Goal: Task Accomplishment & Management: Complete application form

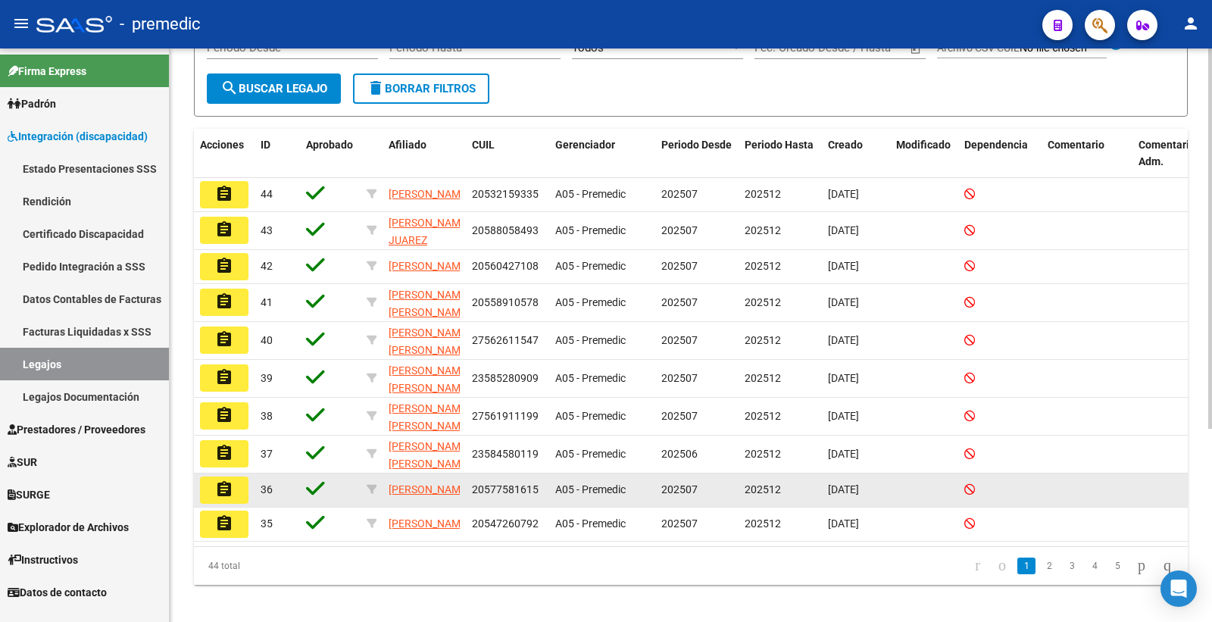
scroll to position [290, 0]
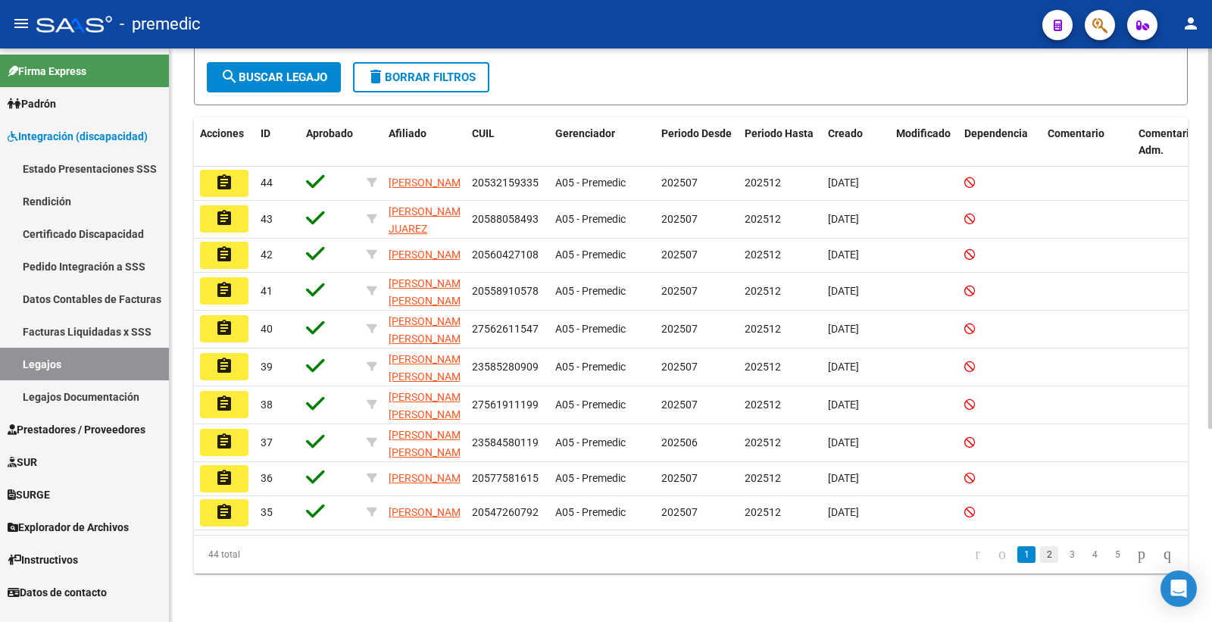
click at [1040, 555] on link "2" at bounding box center [1049, 554] width 18 height 17
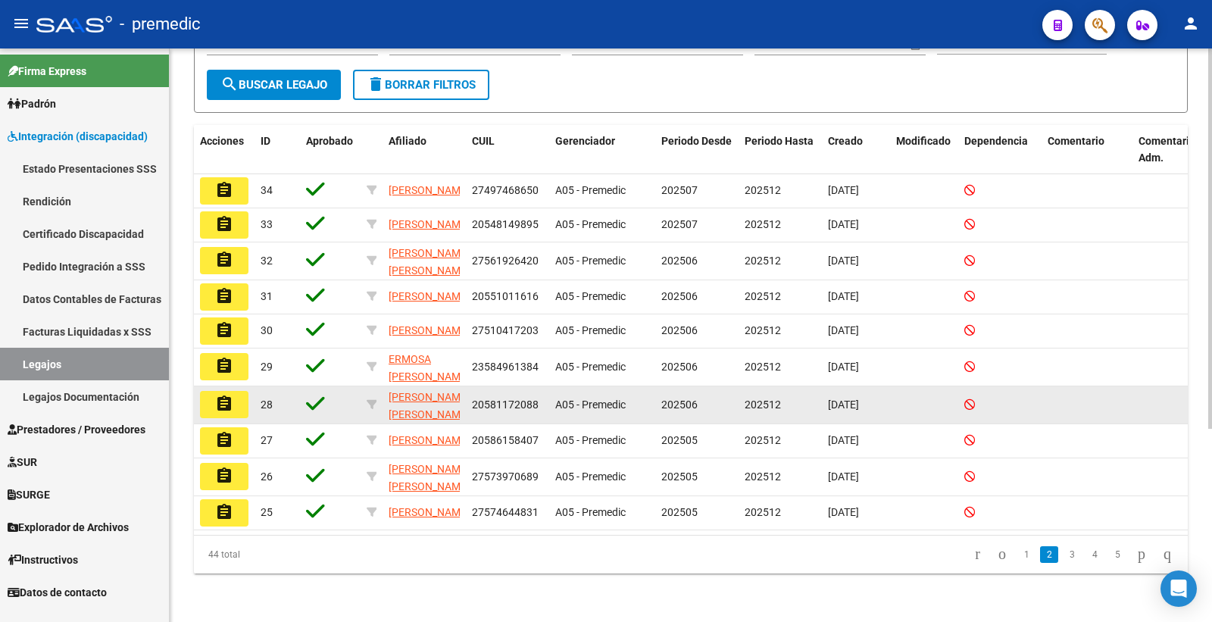
click at [231, 395] on mat-icon "assignment" at bounding box center [224, 404] width 18 height 18
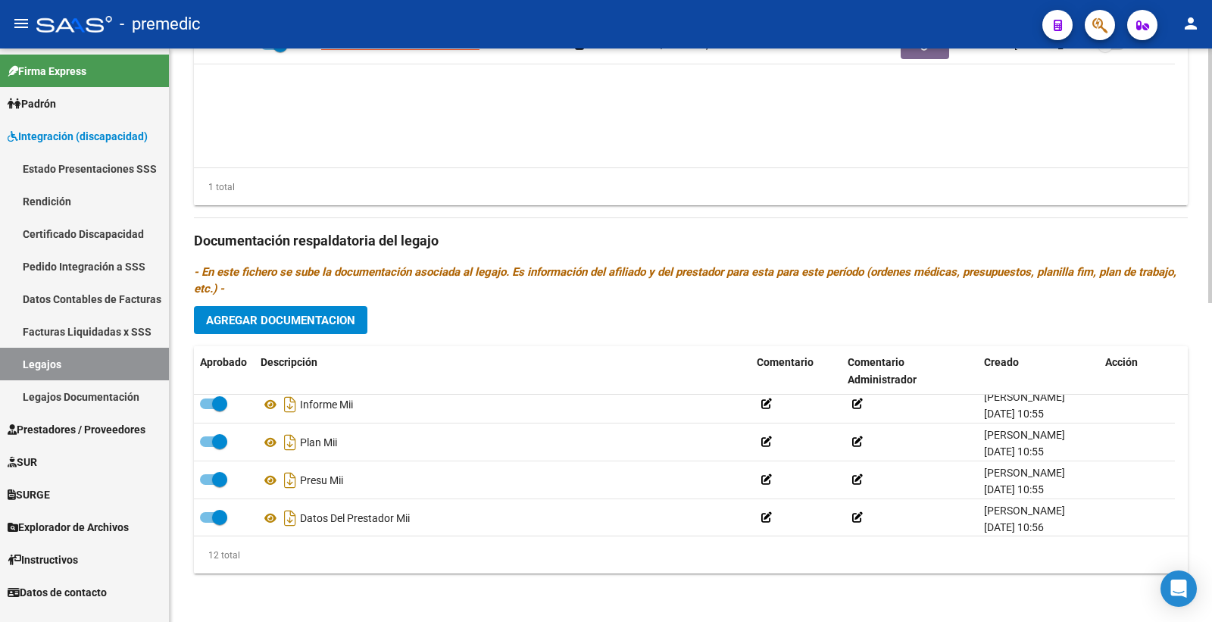
scroll to position [318, 0]
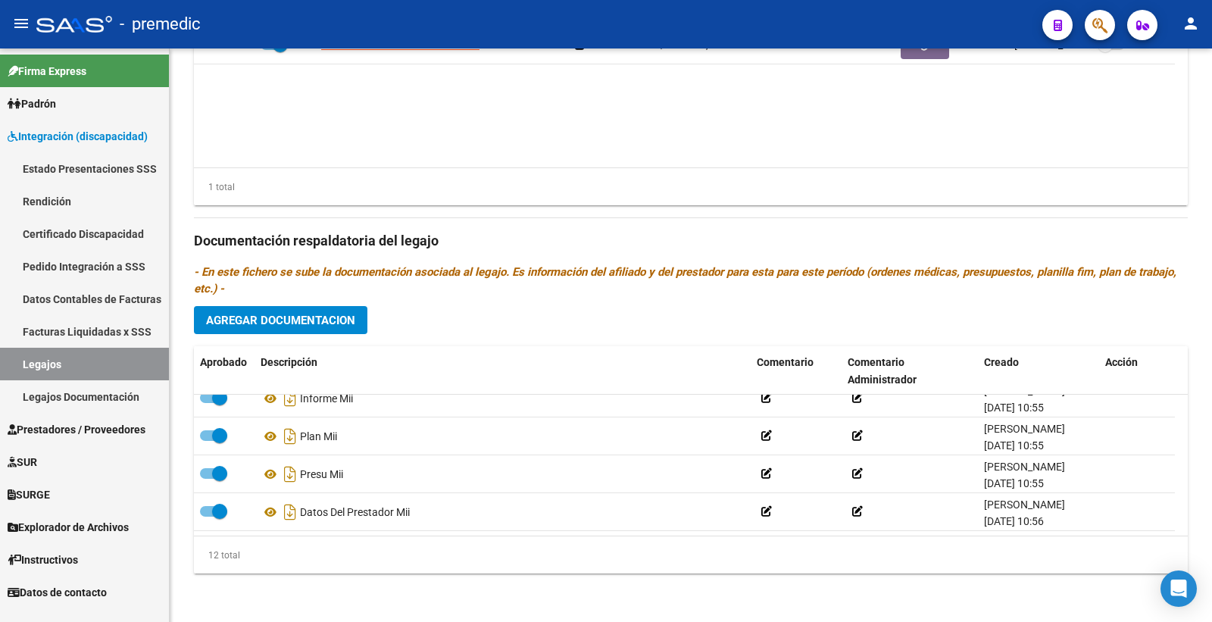
click at [495, 141] on datatable-body "CERCA SALUD Y REHABILITACION S.A. 30715214195 $ 435.376,56 202506 202512 Floren…" at bounding box center [691, 97] width 994 height 141
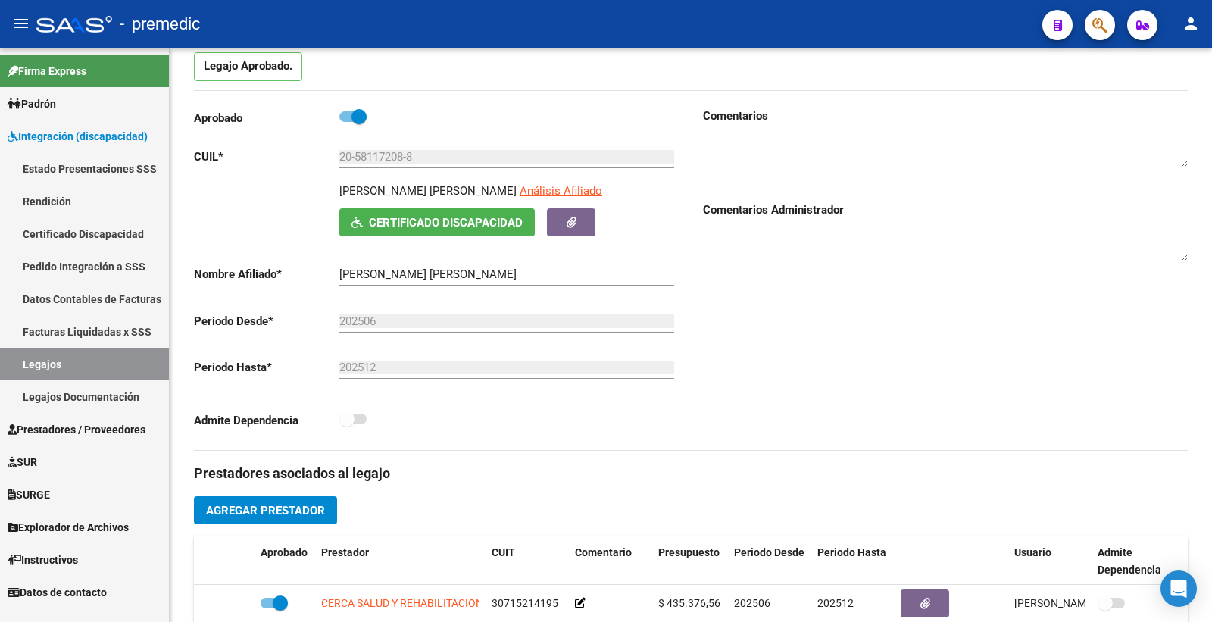
scroll to position [168, 0]
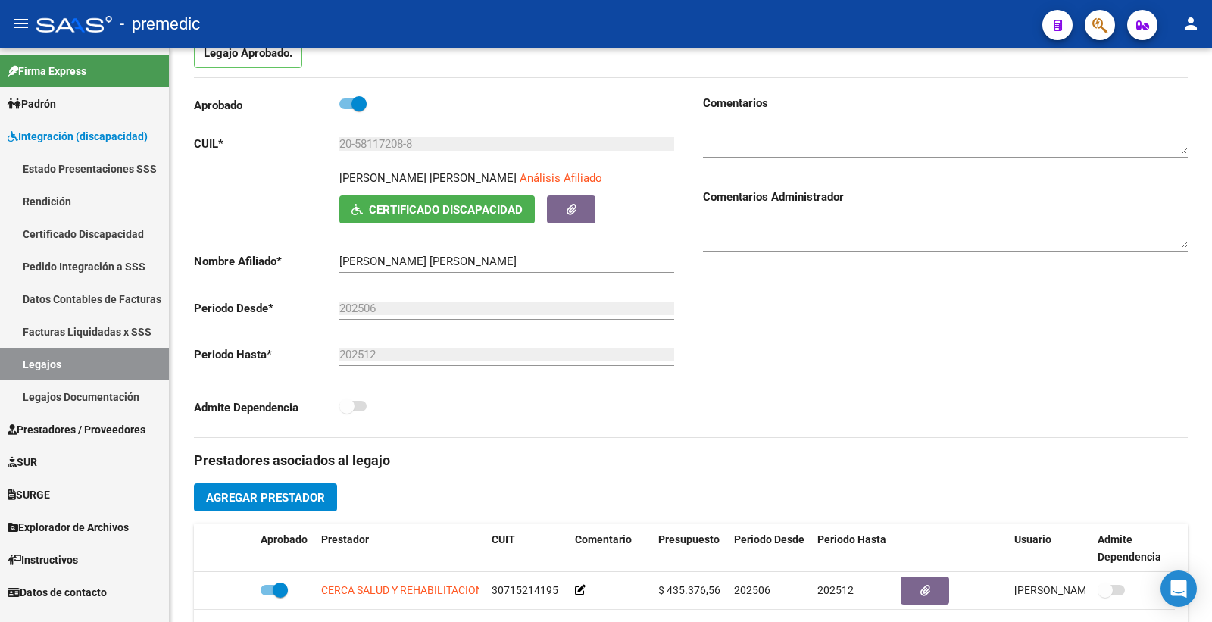
click at [923, 324] on div "Comentarios Comentarios Administrador" at bounding box center [939, 266] width 497 height 343
click at [1056, 206] on div at bounding box center [945, 228] width 485 height 46
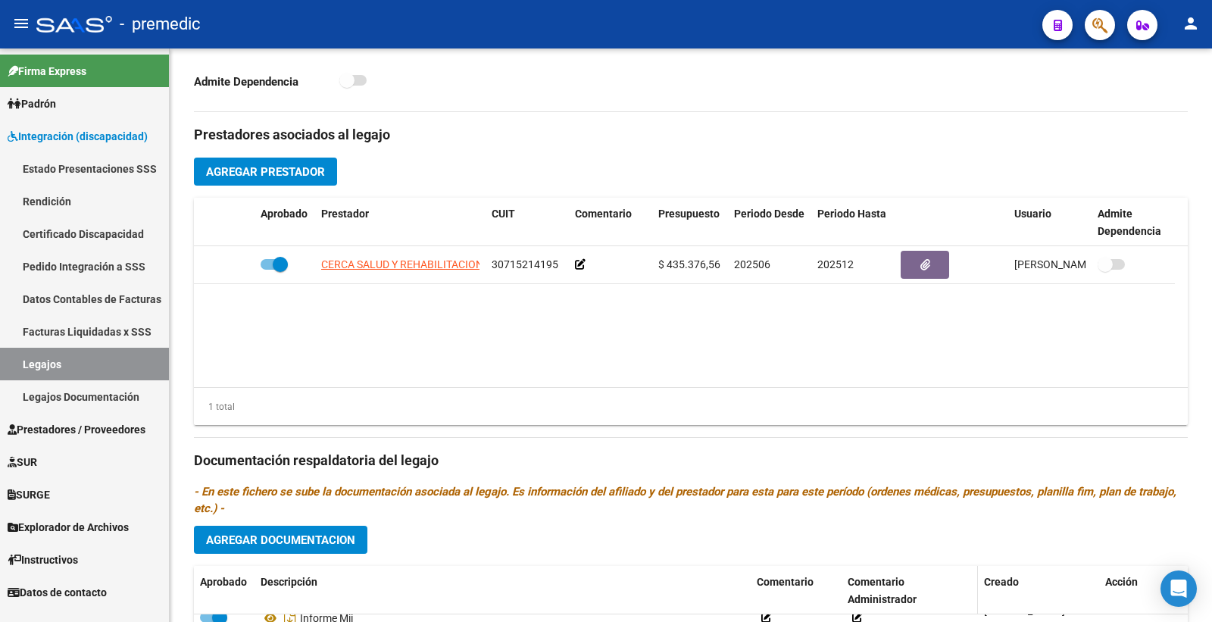
scroll to position [505, 0]
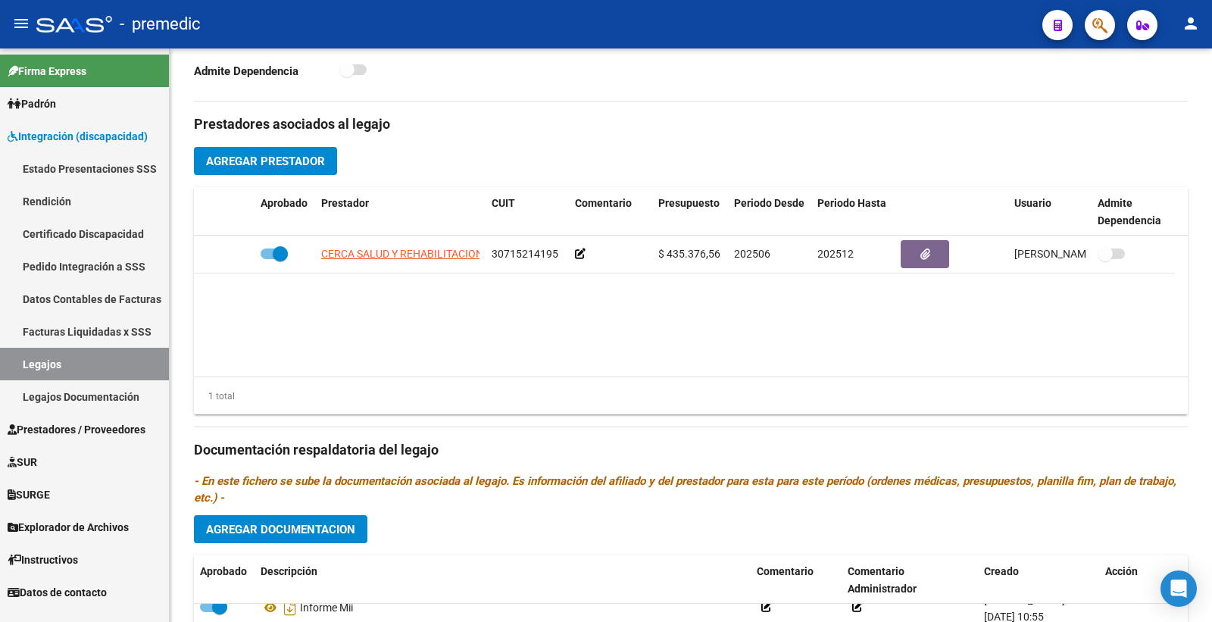
click at [1132, 333] on datatable-body "CERCA SALUD Y REHABILITACION S.A. 30715214195 $ 435.376,56 202506 202512 Floren…" at bounding box center [691, 306] width 994 height 141
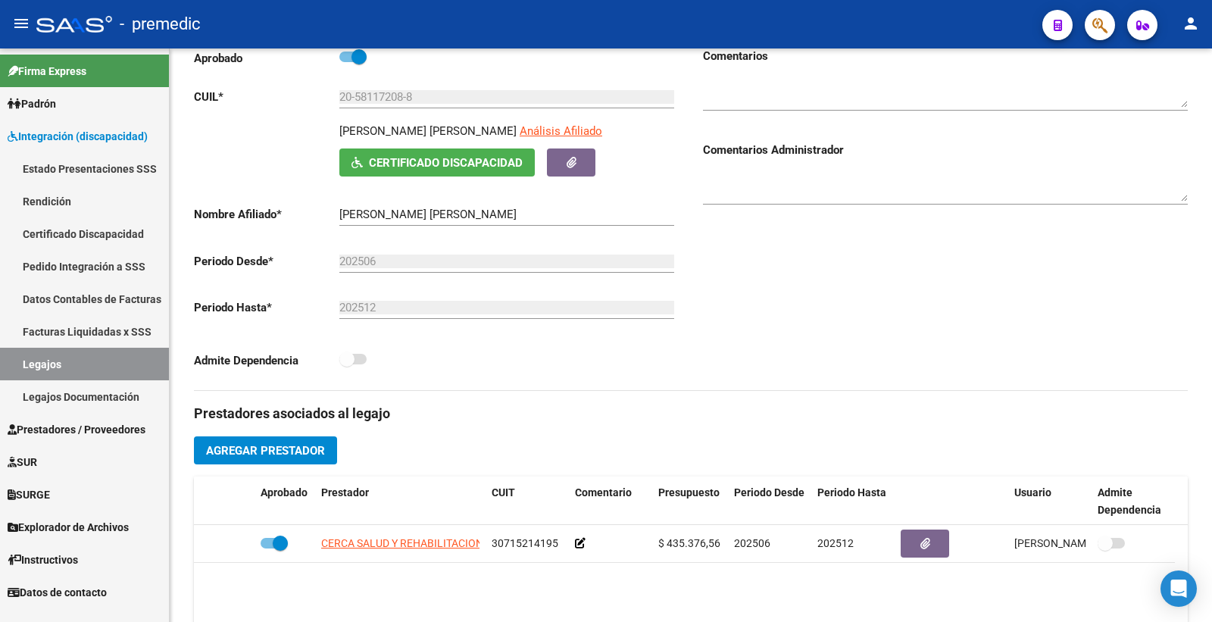
scroll to position [252, 0]
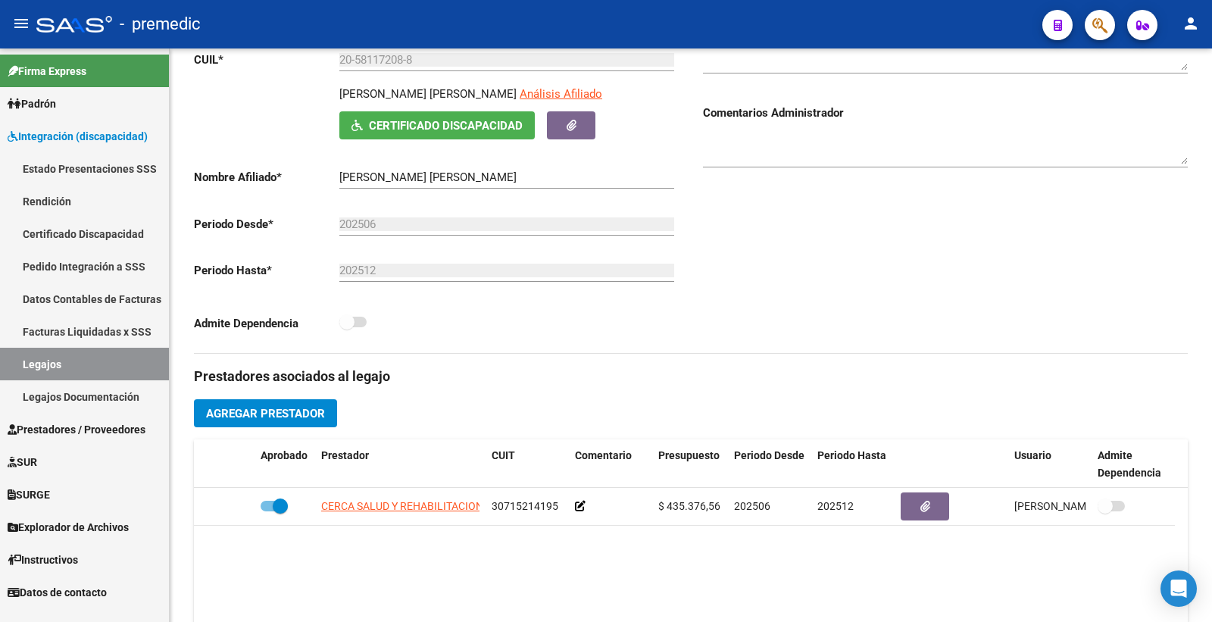
click at [291, 424] on button "Agregar Prestador" at bounding box center [265, 413] width 143 height 28
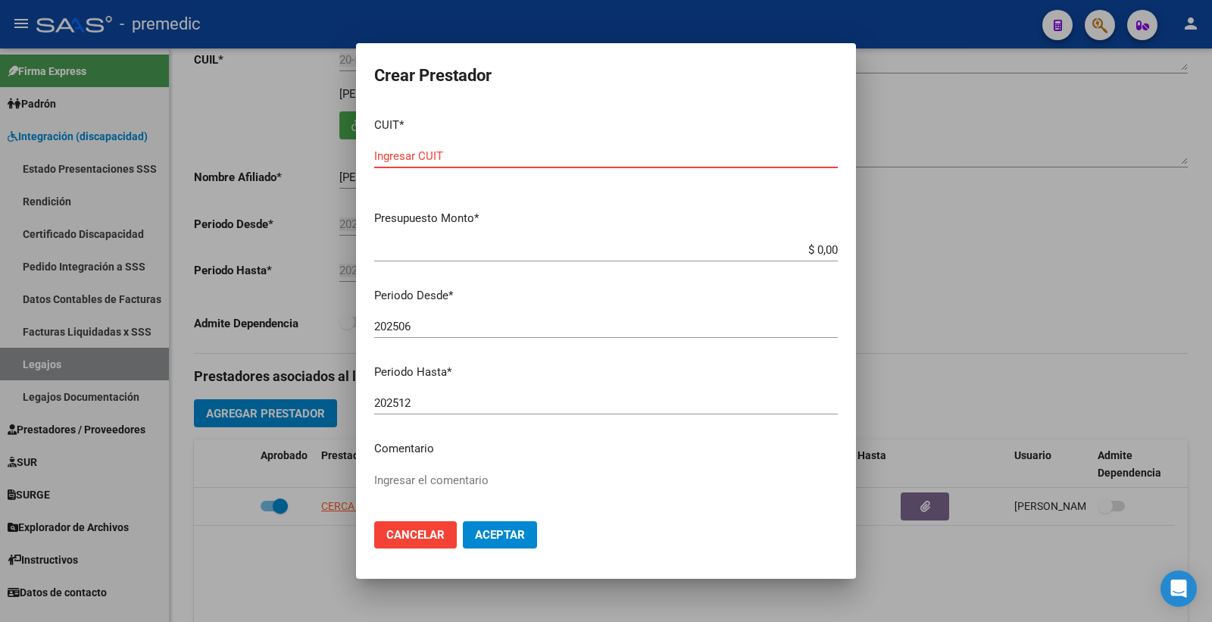
drag, startPoint x: 399, startPoint y: 111, endPoint x: 390, endPoint y: 126, distance: 17.0
drag, startPoint x: 390, startPoint y: 126, endPoint x: 383, endPoint y: 152, distance: 27.2
paste input "30-71623110-7"
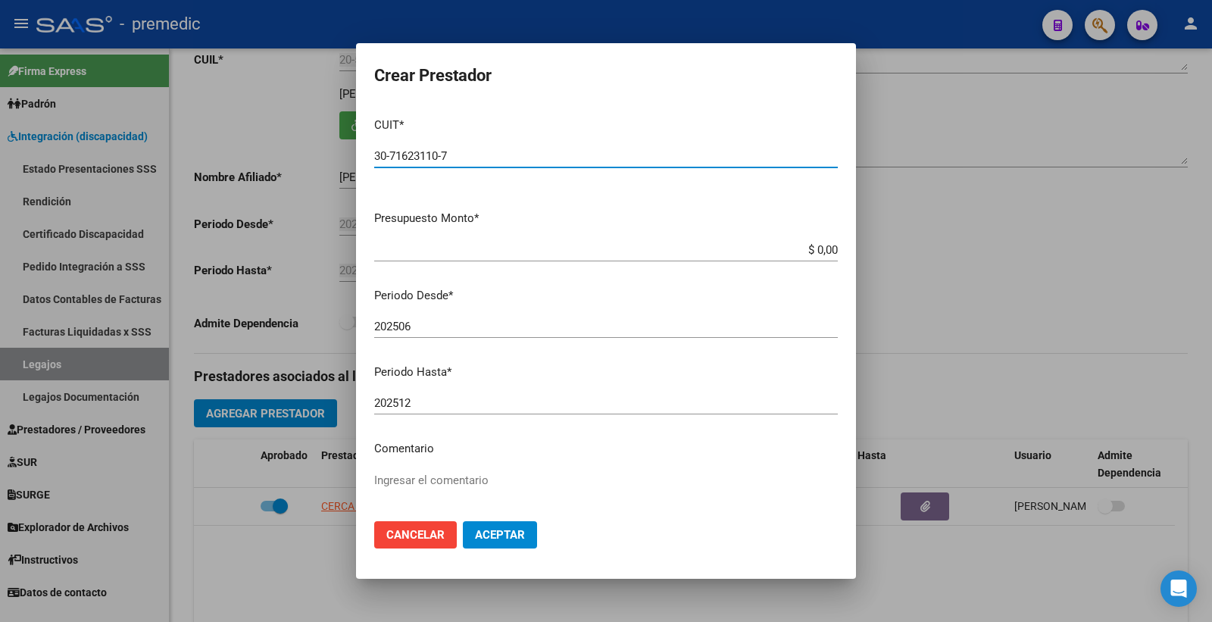
type input "30-71623110-7"
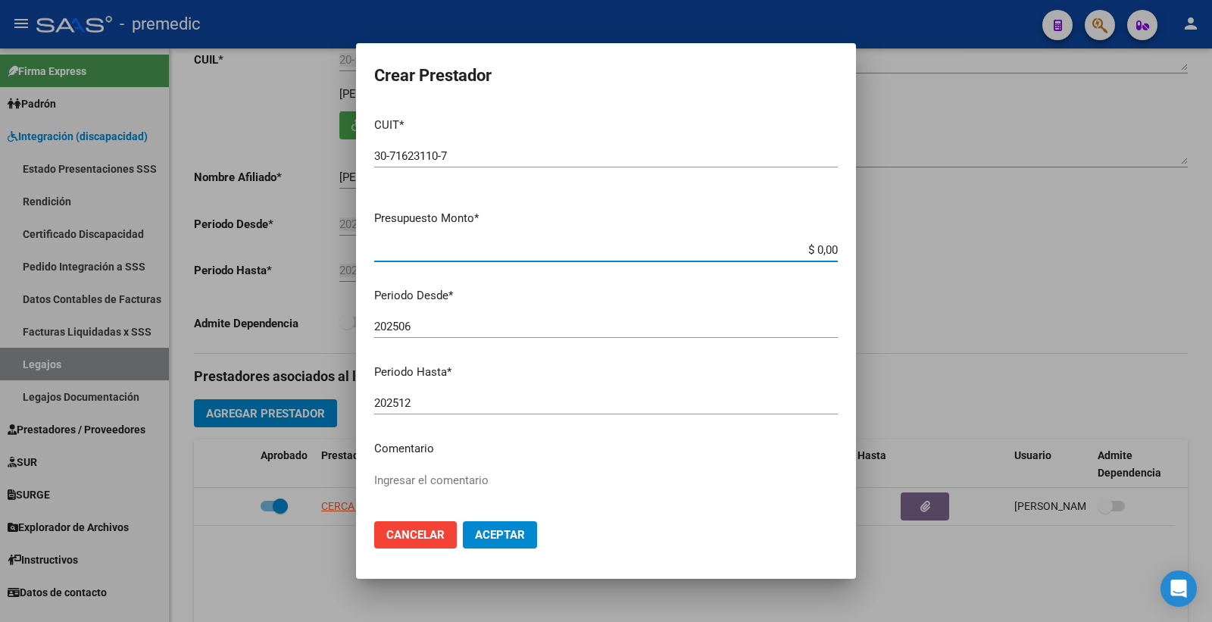
click at [813, 248] on input "$ 0,00" at bounding box center [606, 250] width 464 height 14
paste input "475830.35"
type input "$ 475.830,35"
click at [715, 323] on input "202506" at bounding box center [606, 327] width 464 height 14
click at [433, 337] on div "202506 Ingresar el periodo" at bounding box center [606, 326] width 464 height 23
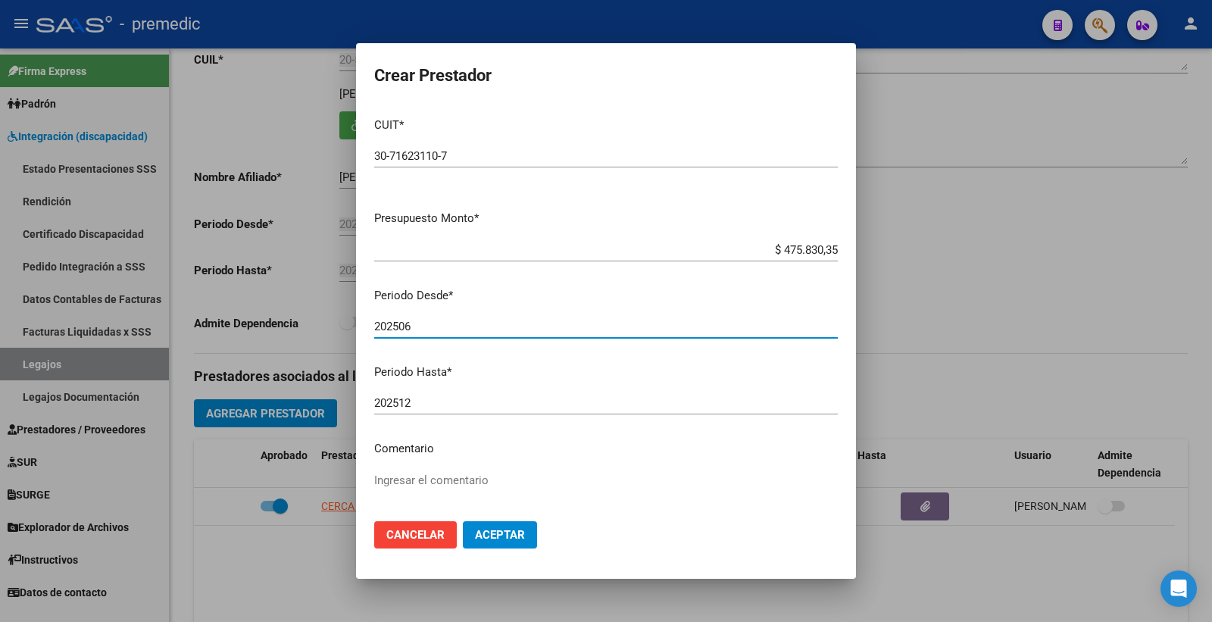
click at [433, 321] on input "202506" at bounding box center [606, 327] width 464 height 14
type input "202508"
click at [499, 538] on span "Aceptar" at bounding box center [500, 535] width 50 height 14
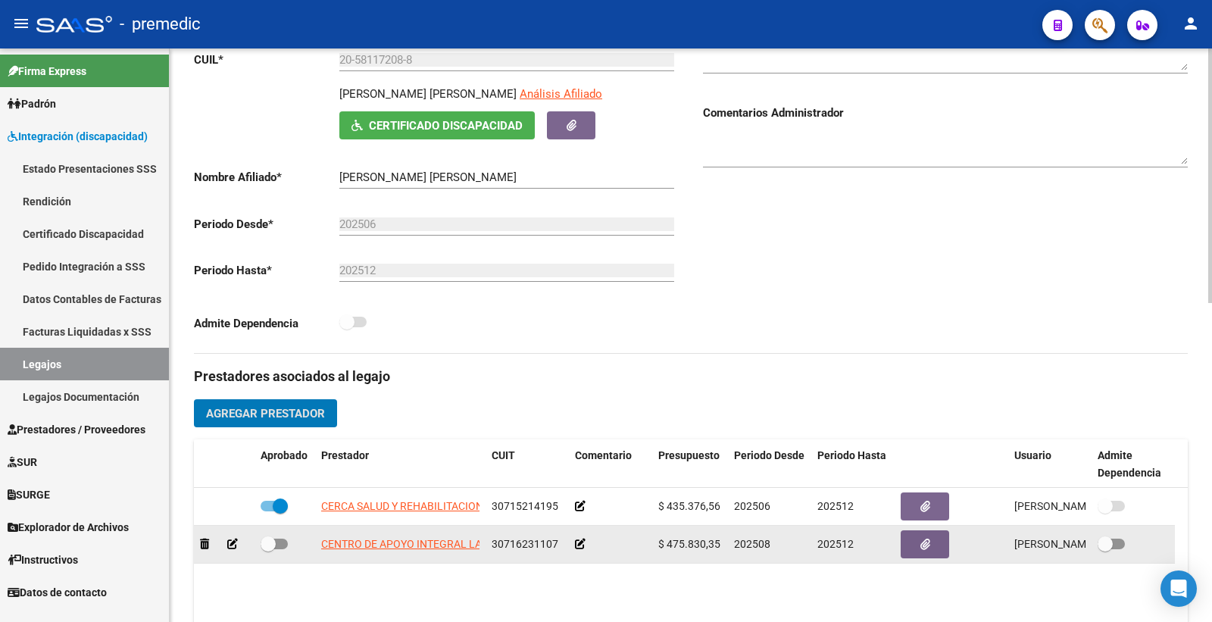
click at [951, 537] on div at bounding box center [952, 544] width 102 height 28
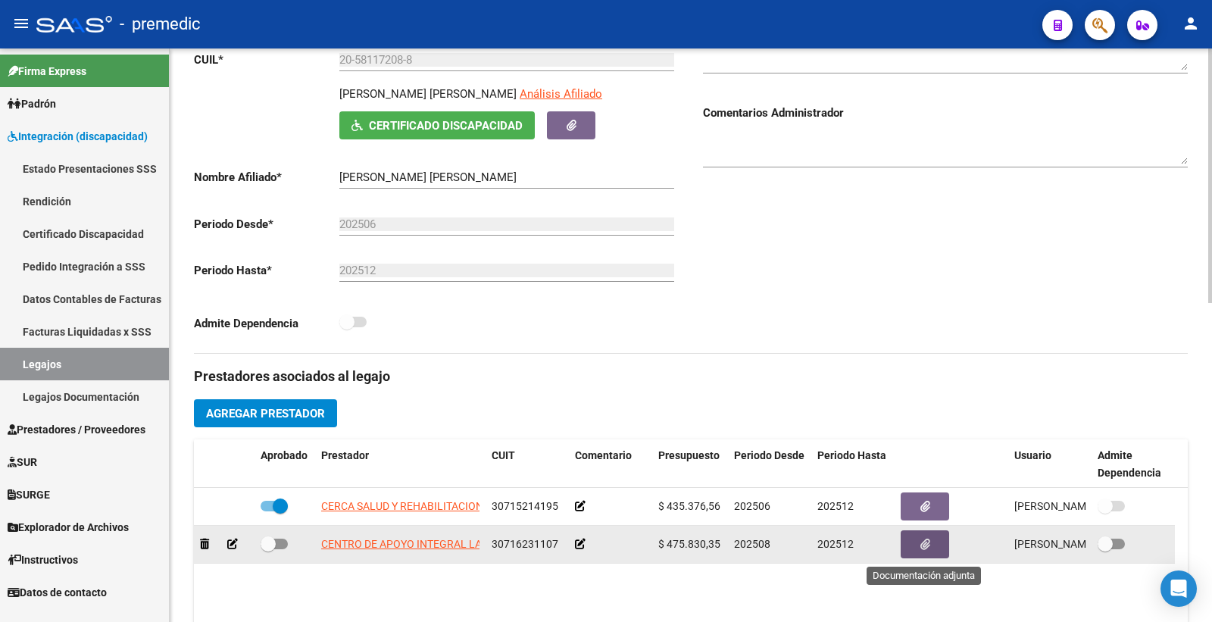
click at [943, 542] on button "button" at bounding box center [925, 544] width 48 height 28
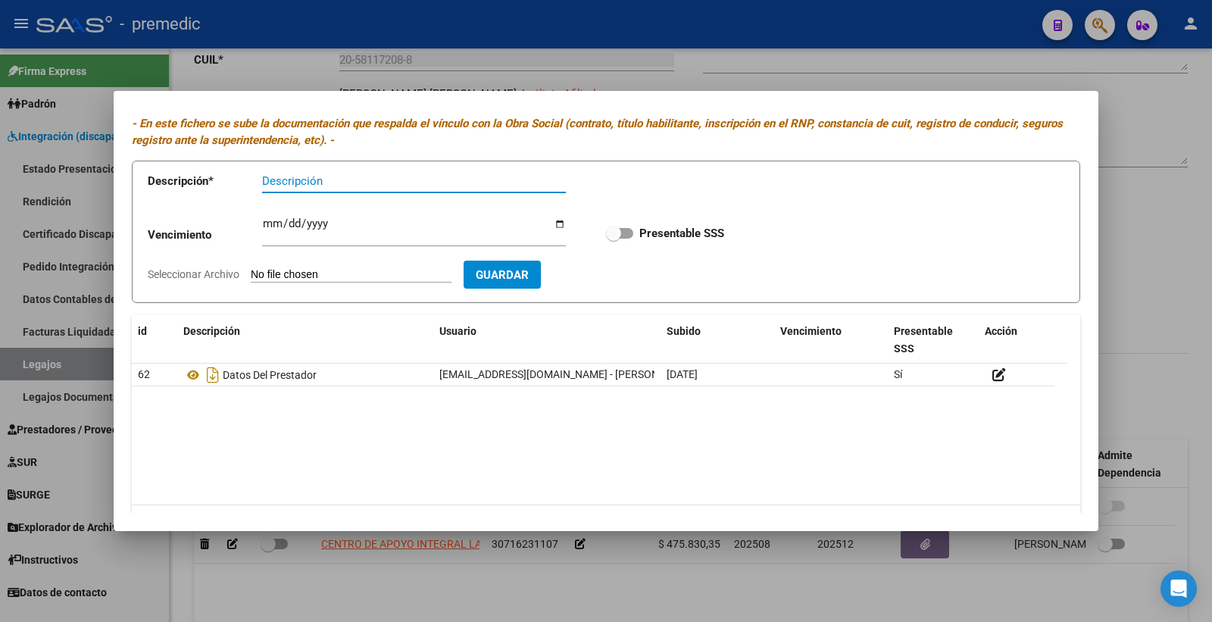
scroll to position [0, 0]
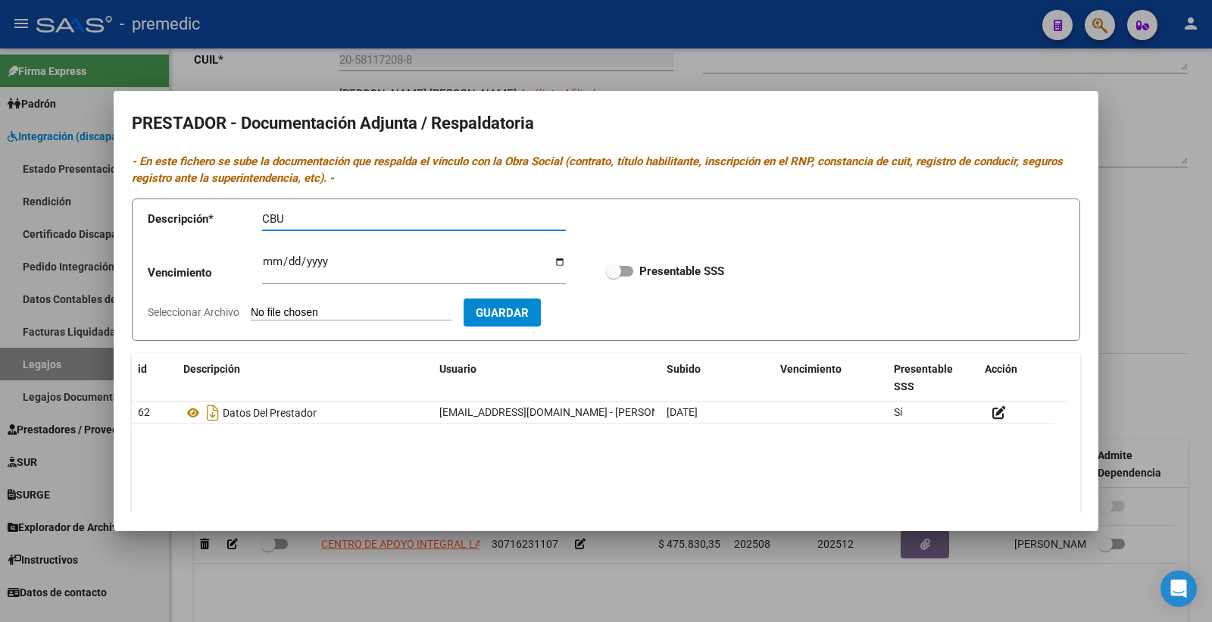
type input "CBU"
click at [333, 328] on form "Descripción * CBU Descripción Vencimiento Ingresar vencimiento Presentable SSS …" at bounding box center [606, 270] width 949 height 143
click at [334, 312] on input "Seleccionar Archivo" at bounding box center [351, 313] width 201 height 14
type input "C:\fakepath\CBU.pdf"
click at [618, 267] on span at bounding box center [619, 271] width 27 height 11
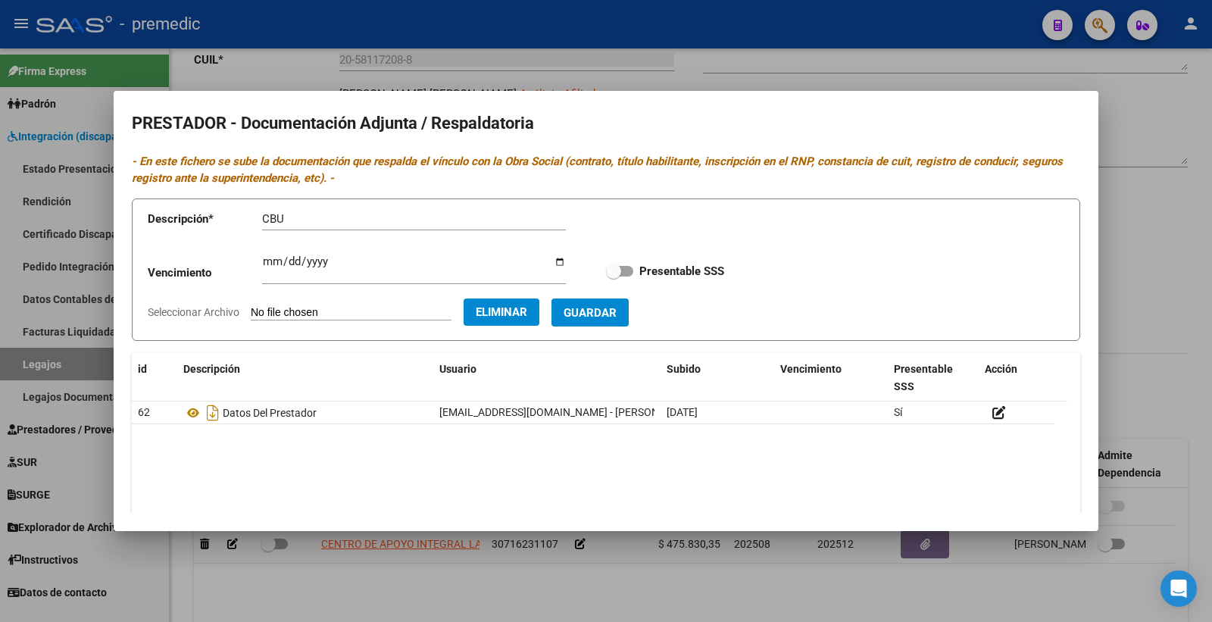
click at [614, 277] on input "Presentable SSS" at bounding box center [613, 277] width 1 height 1
checkbox input "true"
click at [604, 311] on span "Guardar" at bounding box center [590, 313] width 53 height 14
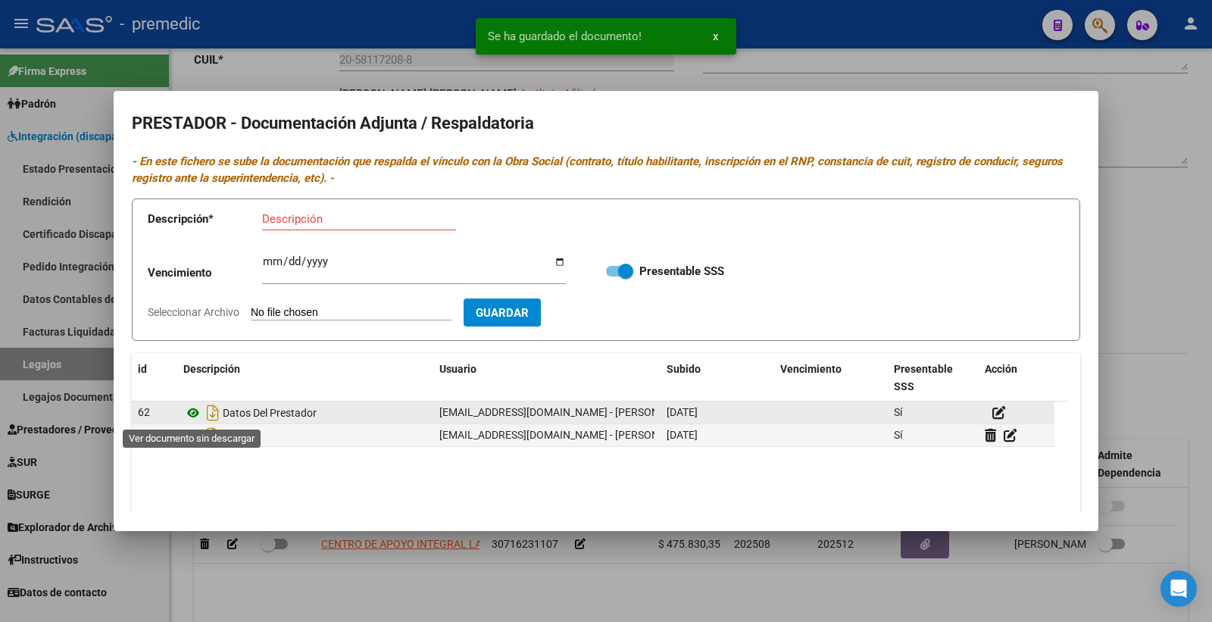
click at [196, 418] on icon at bounding box center [193, 413] width 20 height 18
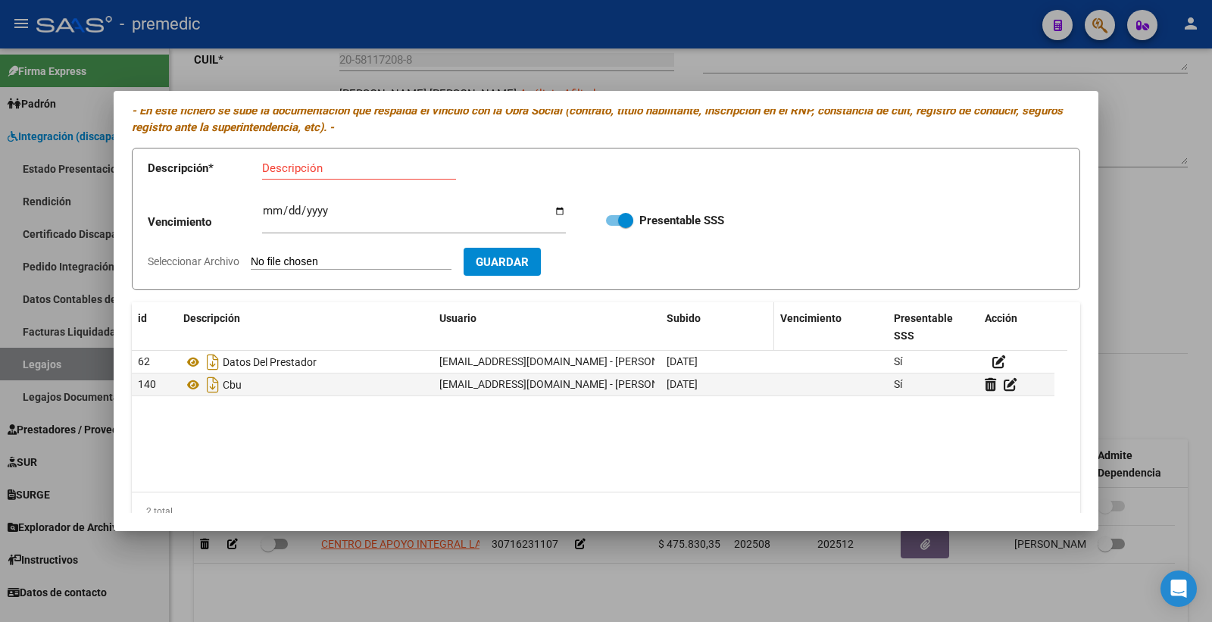
scroll to position [80, 0]
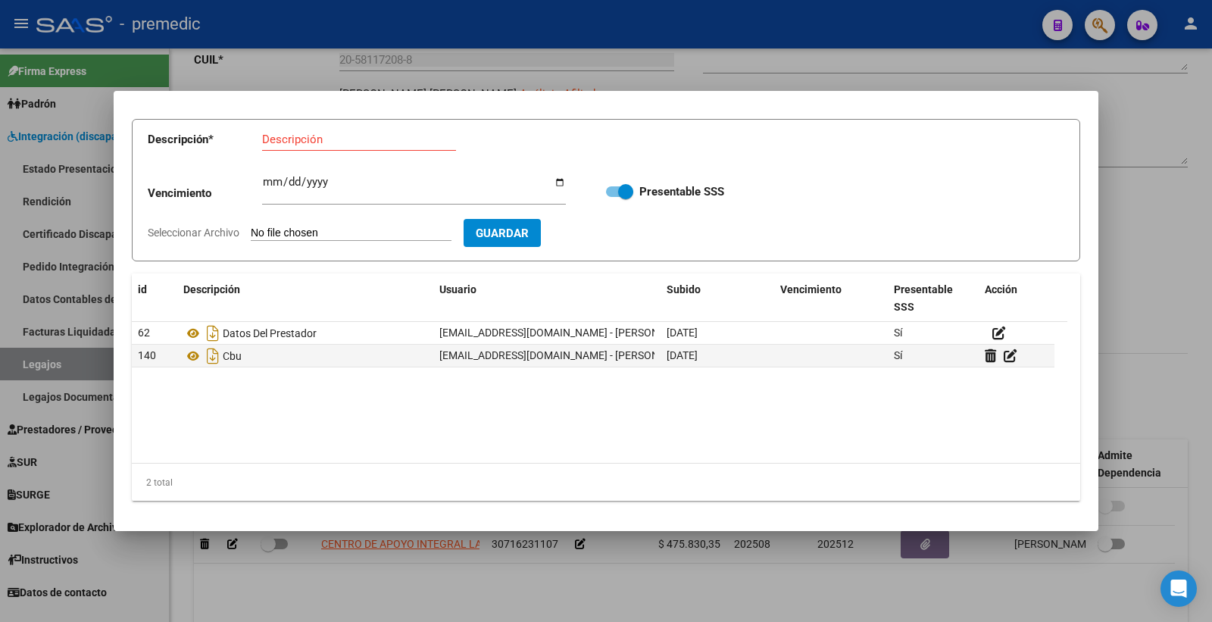
click at [1152, 247] on div at bounding box center [606, 311] width 1212 height 622
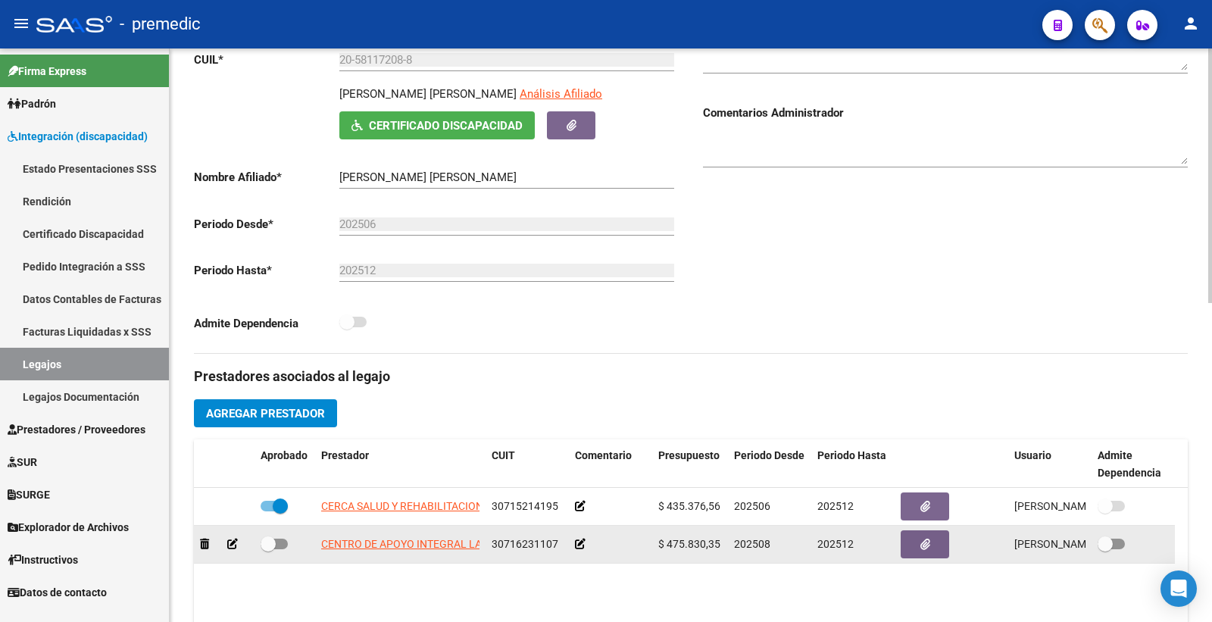
click at [279, 555] on div at bounding box center [285, 545] width 48 height 20
click at [280, 548] on span at bounding box center [274, 544] width 27 height 11
click at [268, 549] on input "checkbox" at bounding box center [267, 549] width 1 height 1
checkbox input "true"
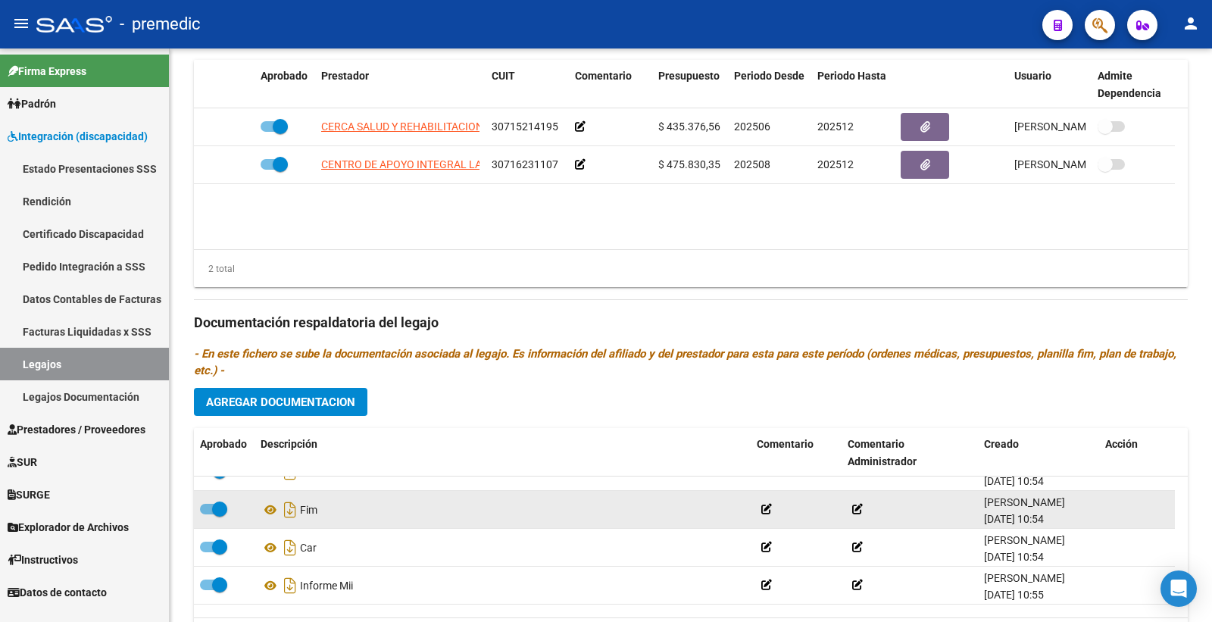
scroll to position [233, 0]
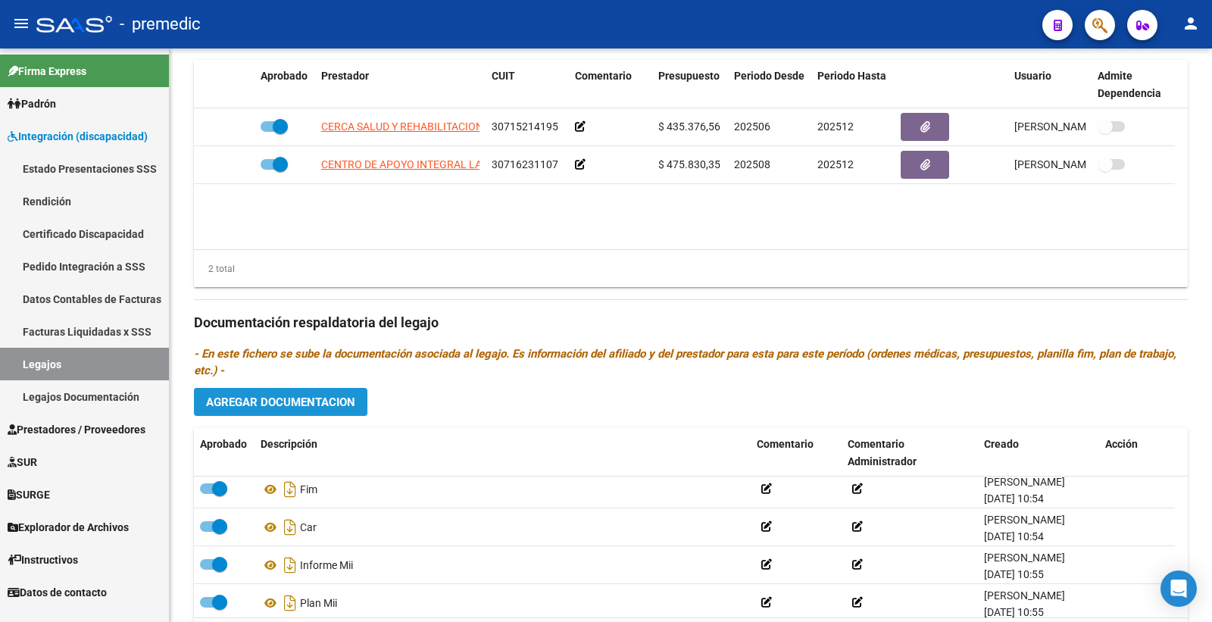
click at [292, 409] on span "Agregar Documentacion" at bounding box center [280, 403] width 149 height 14
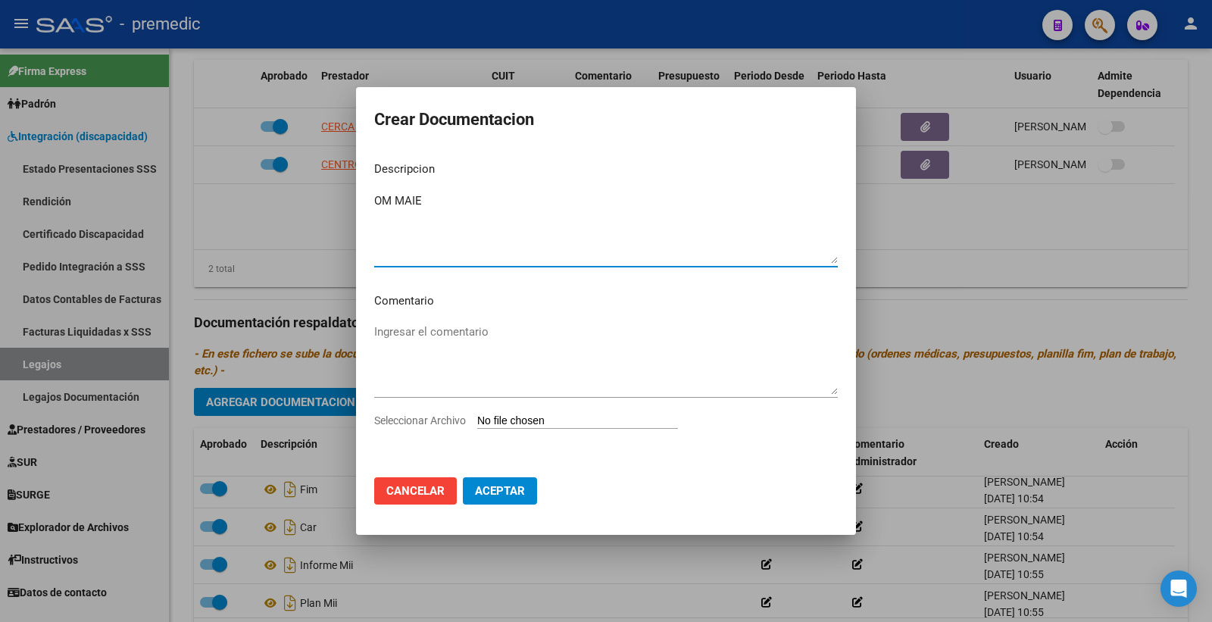
type textarea "OM MAIE"
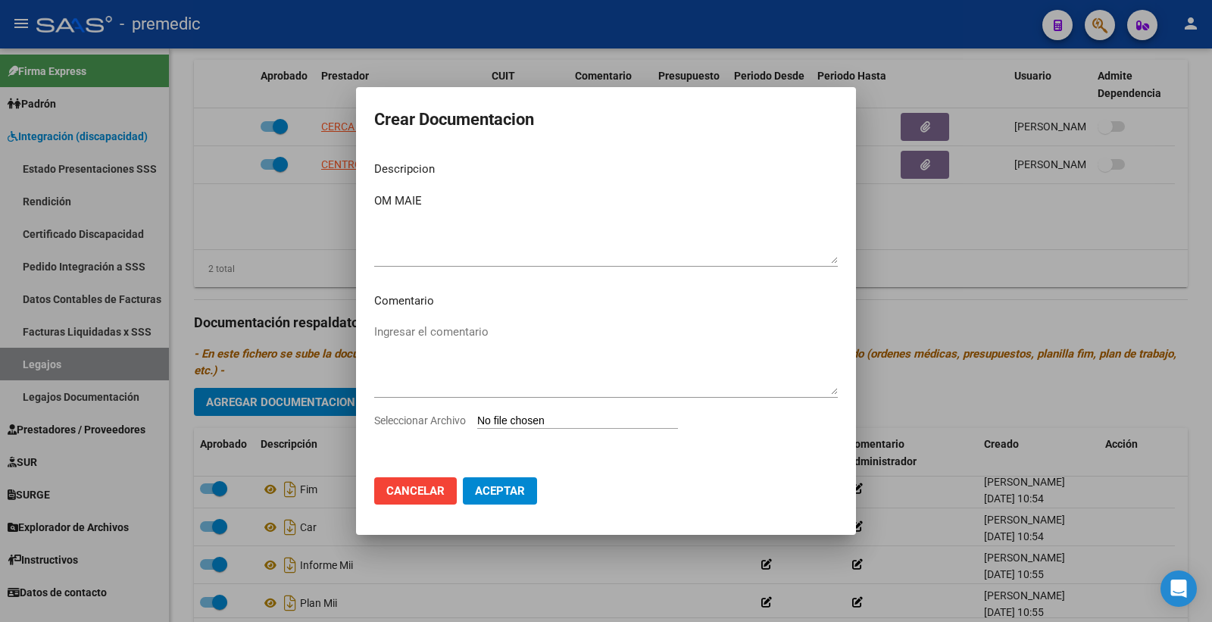
click at [548, 427] on input "Seleccionar Archivo" at bounding box center [577, 422] width 201 height 14
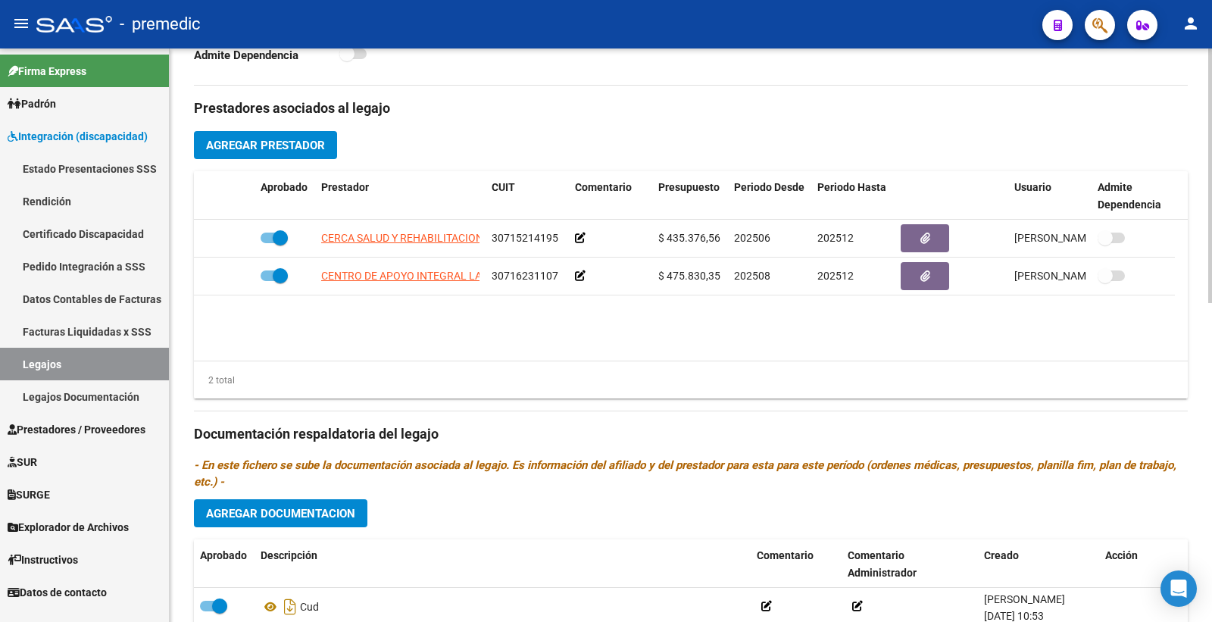
scroll to position [716, 0]
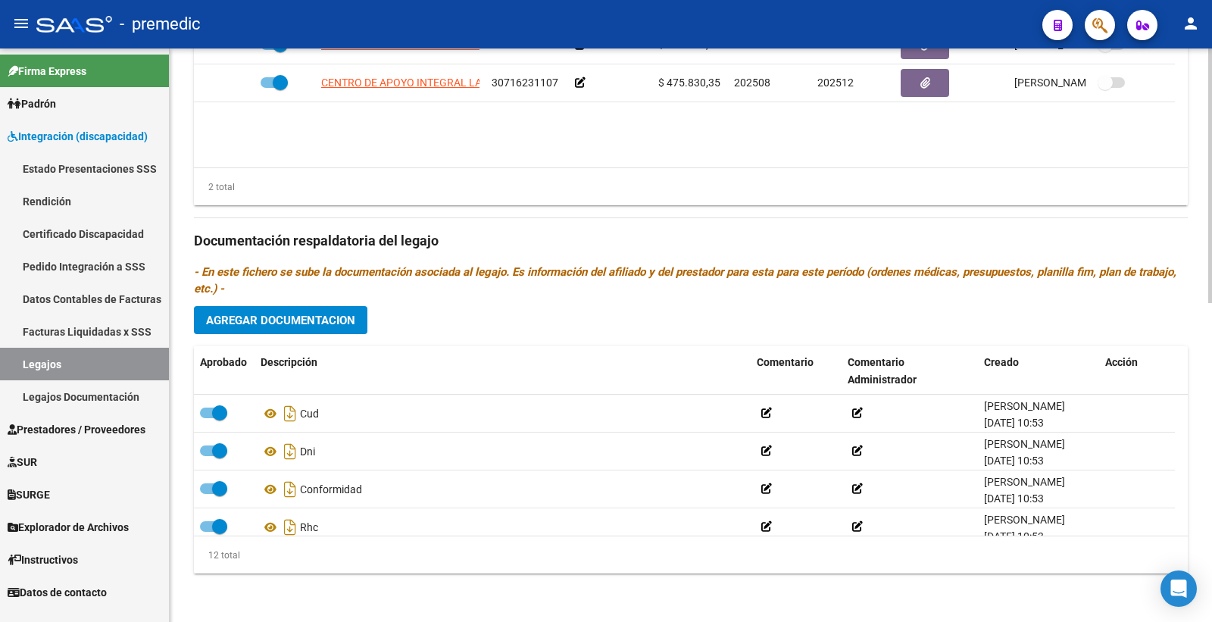
click at [305, 314] on span "Agregar Documentacion" at bounding box center [280, 321] width 149 height 14
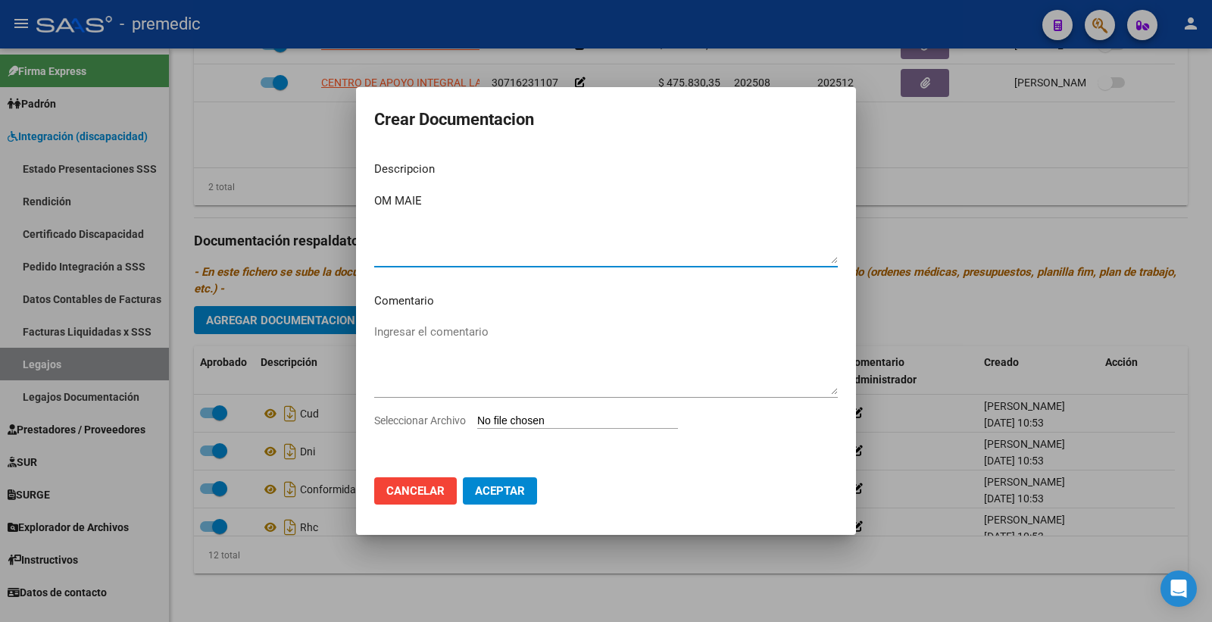
type textarea "OM MAIE"
click at [544, 414] on app-file-uploader "Seleccionar Archivo" at bounding box center [532, 421] width 316 height 14
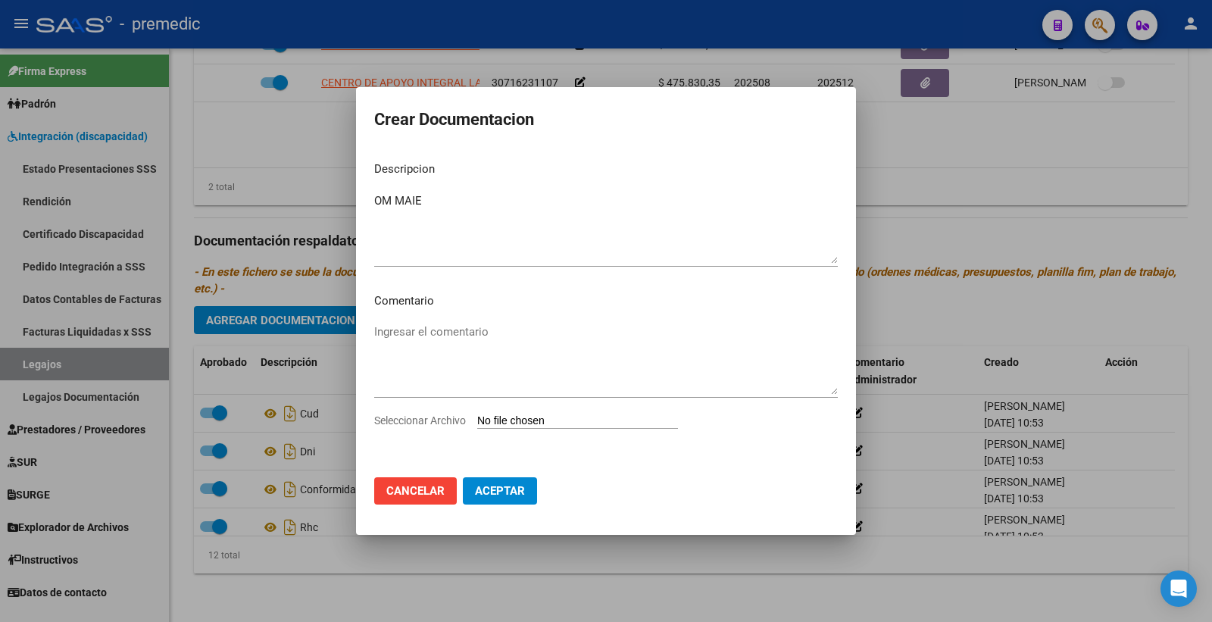
click at [533, 421] on input "Seleccionar Archivo" at bounding box center [577, 422] width 201 height 14
type input "C:\fakepath\OM.pdf"
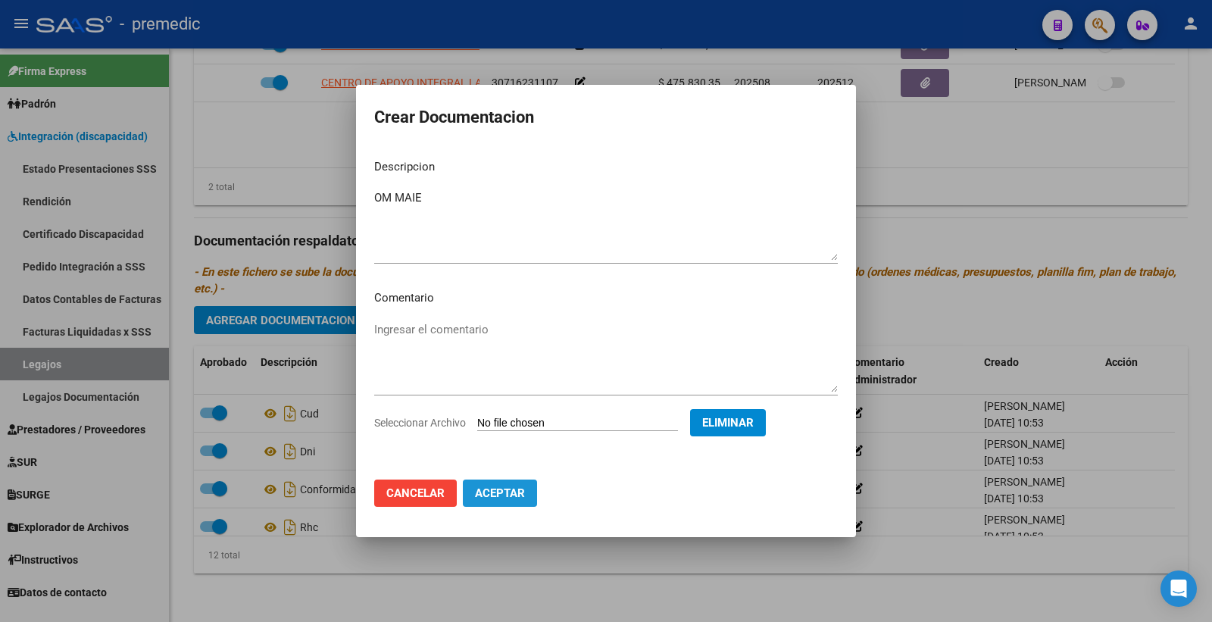
click at [502, 502] on button "Aceptar" at bounding box center [500, 493] width 74 height 27
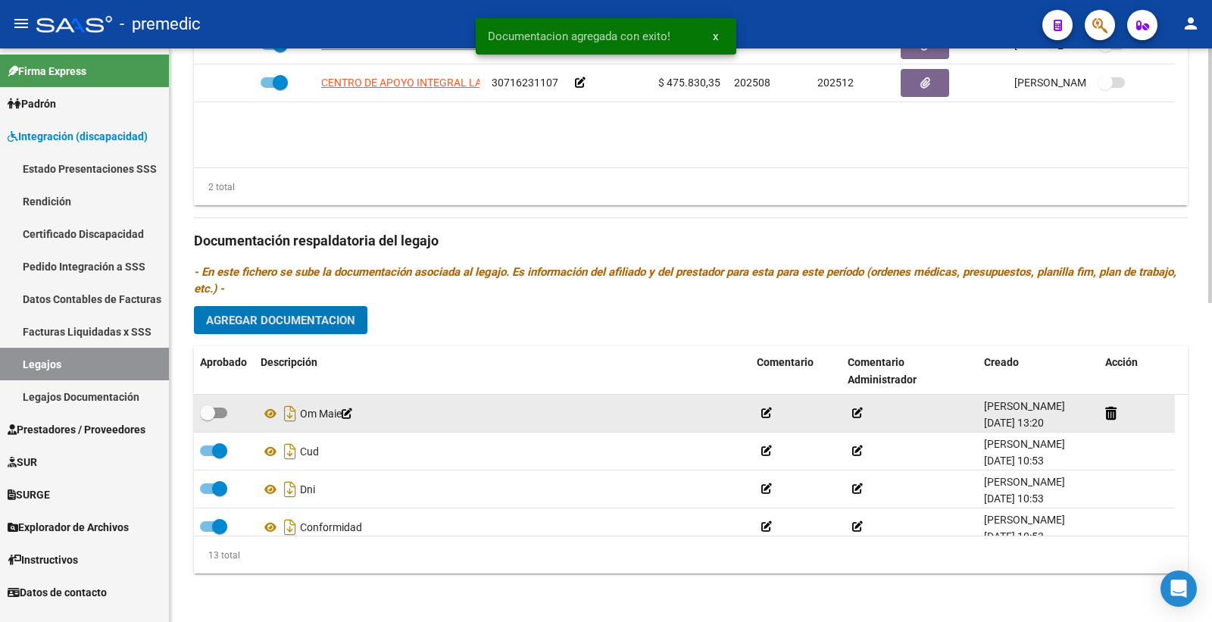
click at [216, 418] on label at bounding box center [213, 413] width 27 height 18
click at [208, 418] on input "checkbox" at bounding box center [207, 418] width 1 height 1
checkbox input "true"
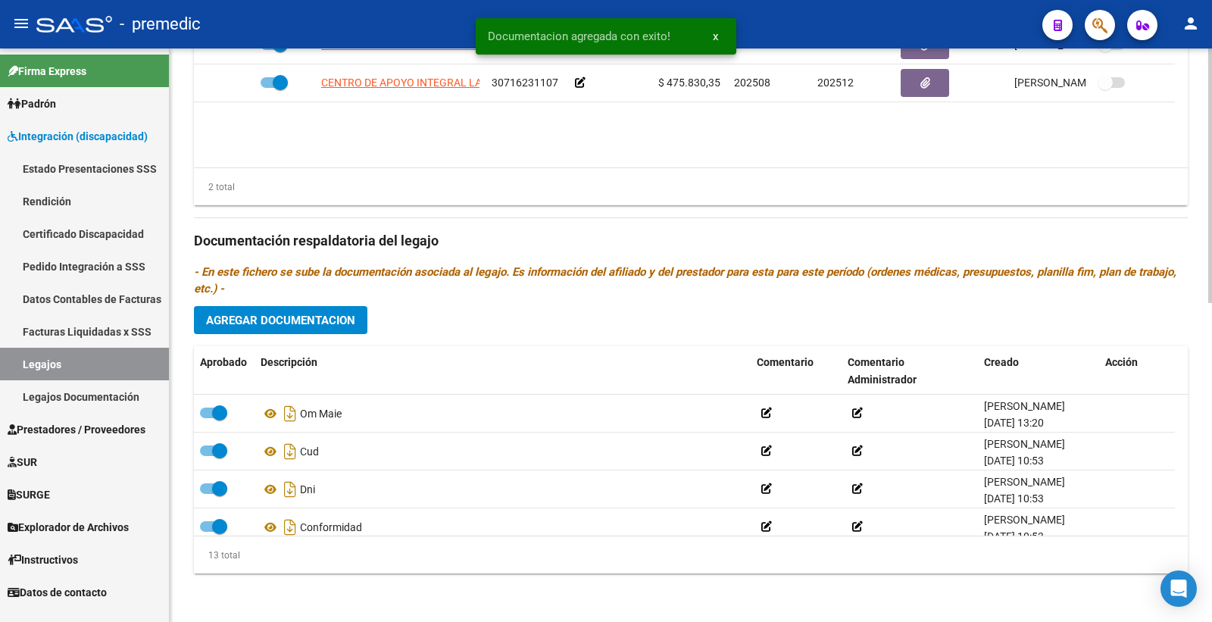
click at [286, 299] on div "Prestadores asociados al legajo Agregar Prestador Aprobado Prestador CUIT Comen…" at bounding box center [691, 238] width 994 height 693
click at [282, 313] on span "Agregar Documentacion" at bounding box center [280, 320] width 149 height 14
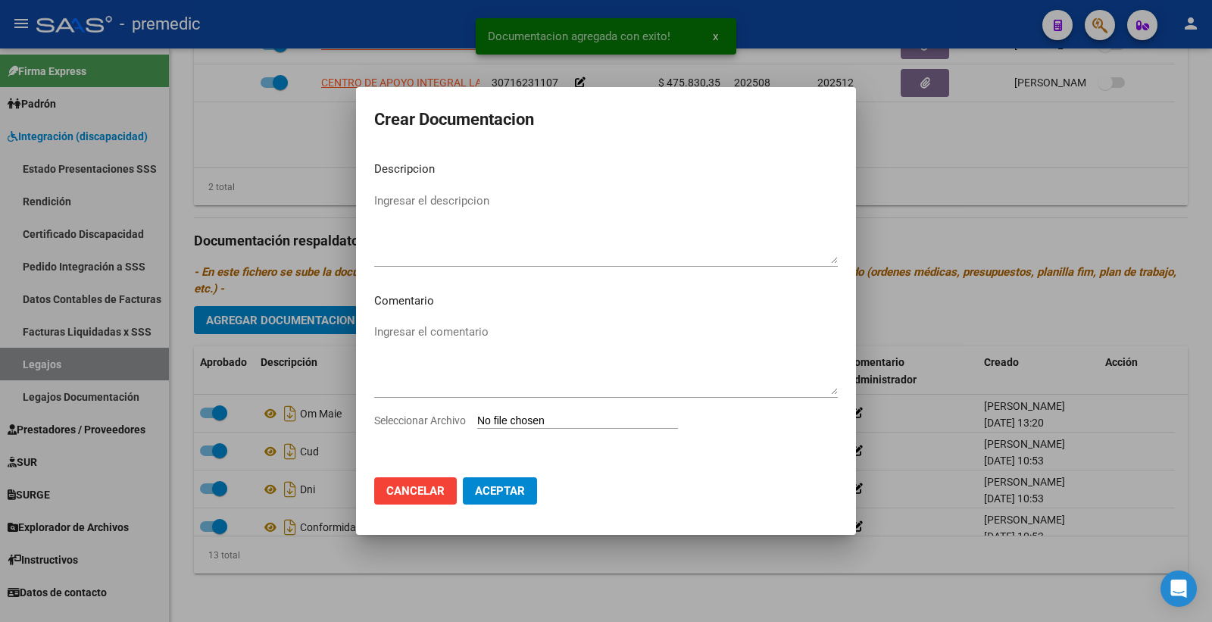
click at [519, 422] on input "Seleccionar Archivo" at bounding box center [577, 422] width 201 height 14
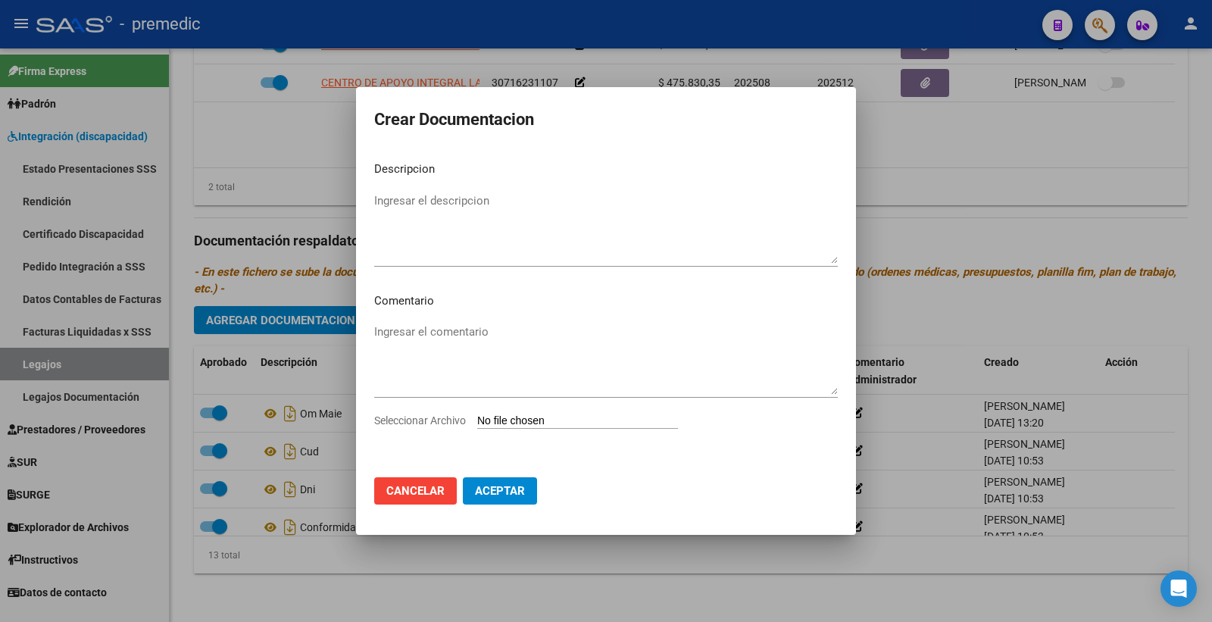
type input "C:\fakepath\INFORME INICIAL.pdf"
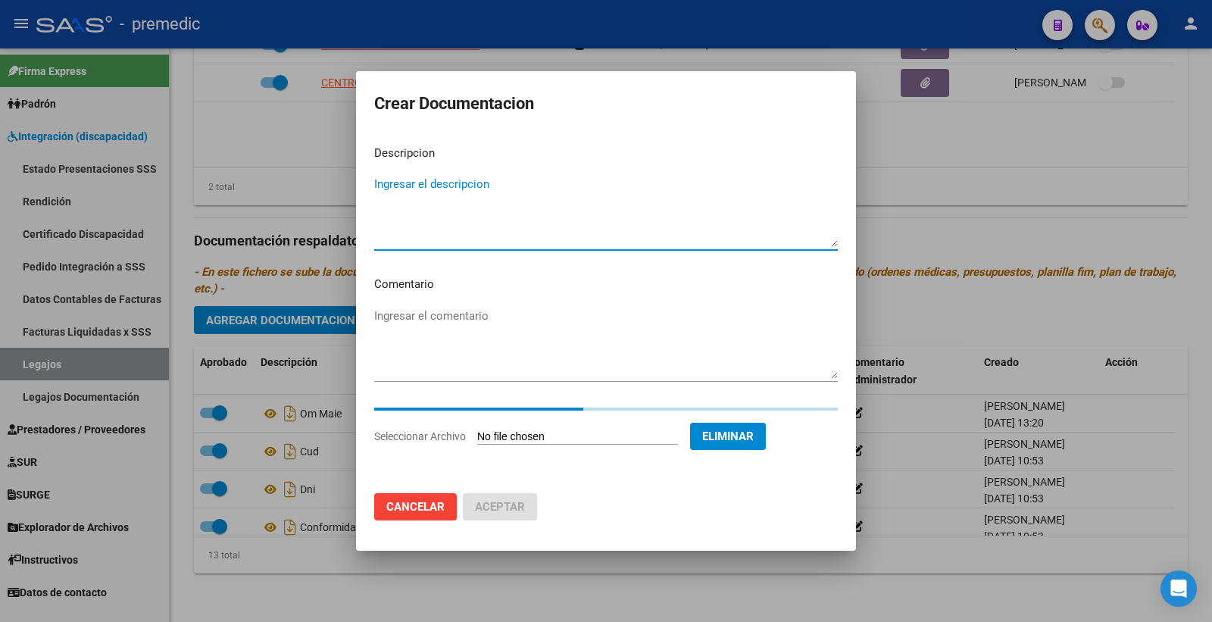
click at [410, 191] on textarea "Ingresar el descripcion" at bounding box center [606, 211] width 464 height 71
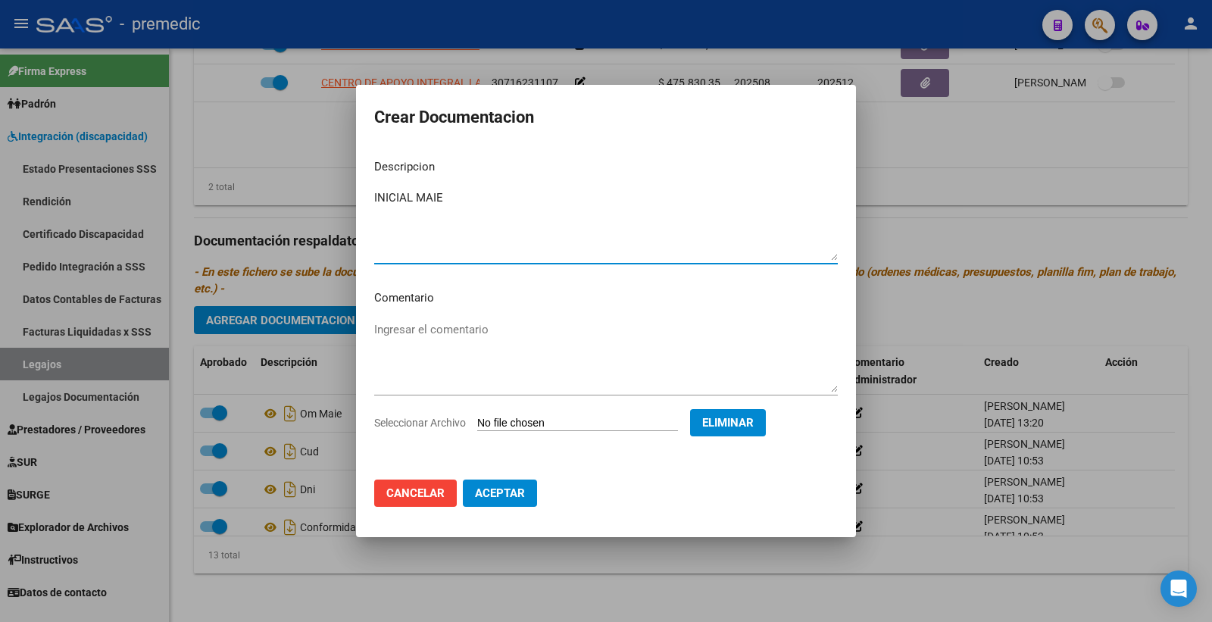
type textarea "INICIAL MAIE"
click at [502, 498] on span "Aceptar" at bounding box center [500, 493] width 50 height 14
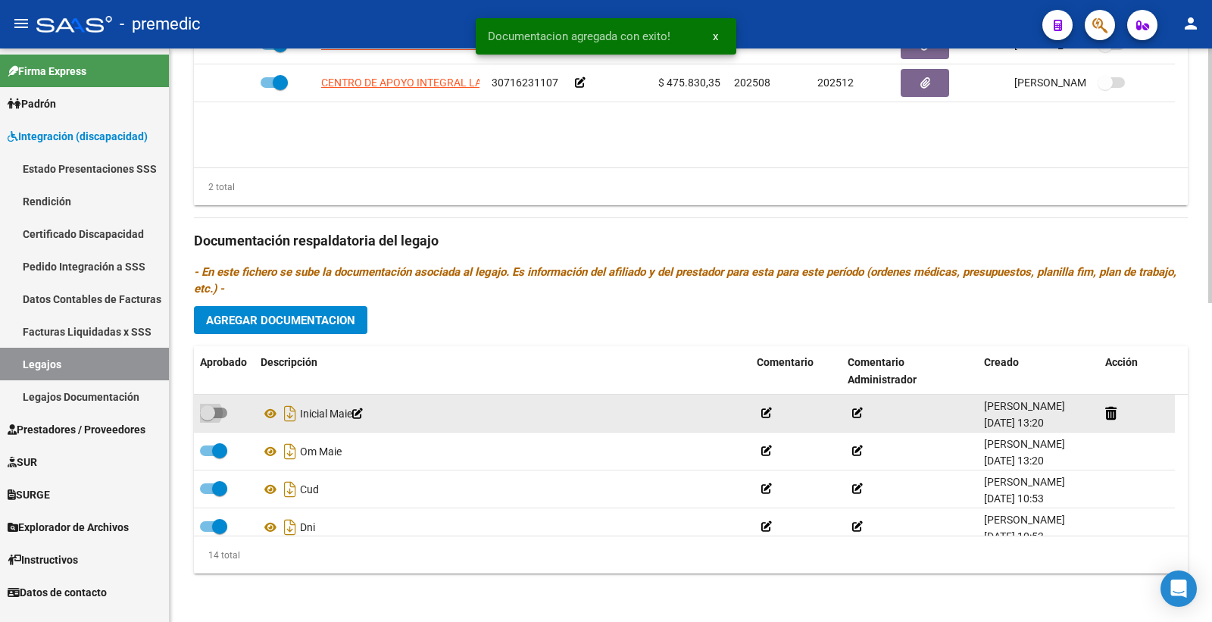
click at [217, 410] on span at bounding box center [213, 413] width 27 height 11
click at [208, 418] on input "checkbox" at bounding box center [207, 418] width 1 height 1
checkbox input "true"
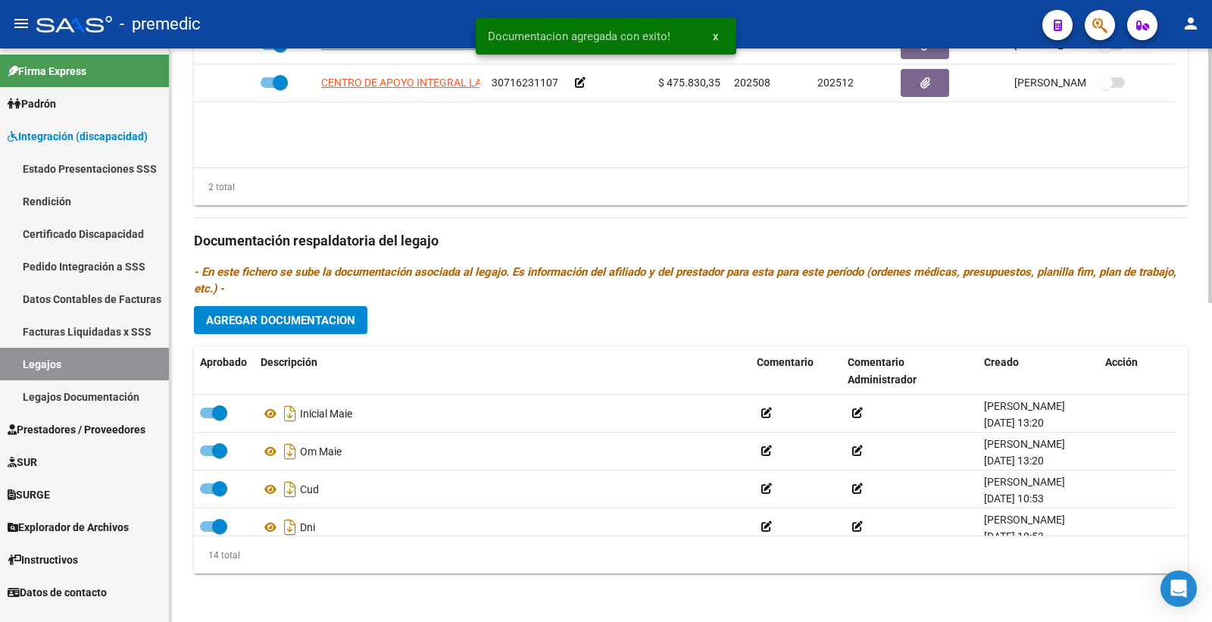
click at [331, 326] on span "Agregar Documentacion" at bounding box center [280, 321] width 149 height 14
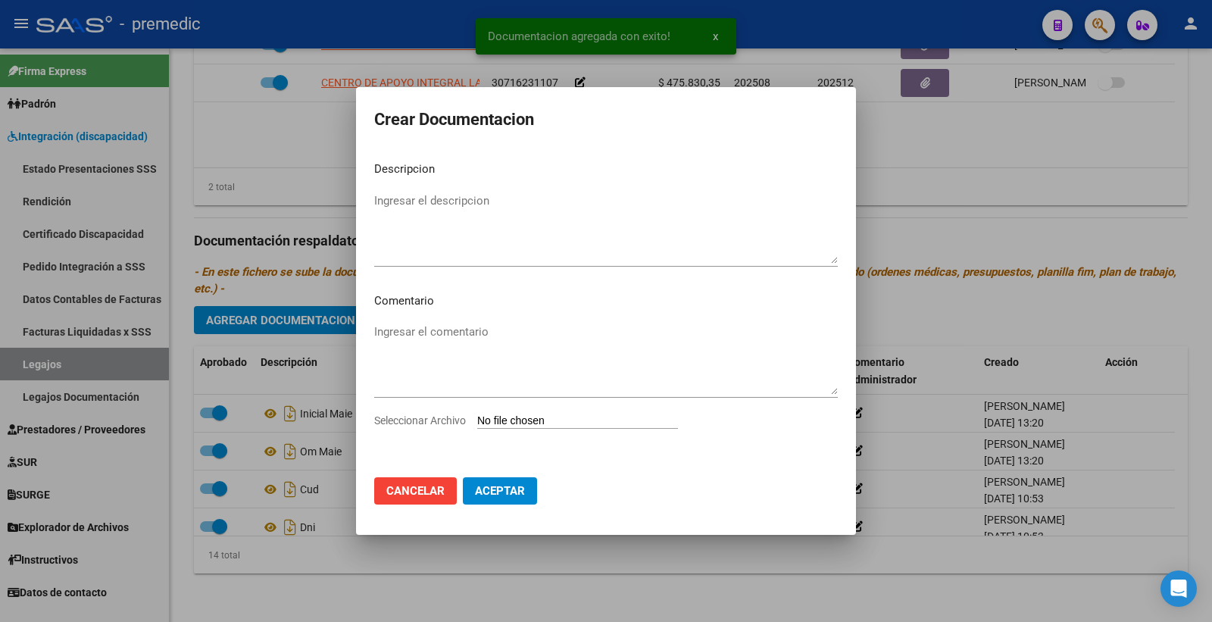
click at [512, 411] on div "Ingresar el comentario" at bounding box center [606, 367] width 464 height 92
click at [510, 418] on input "Seleccionar Archivo" at bounding box center [577, 422] width 201 height 14
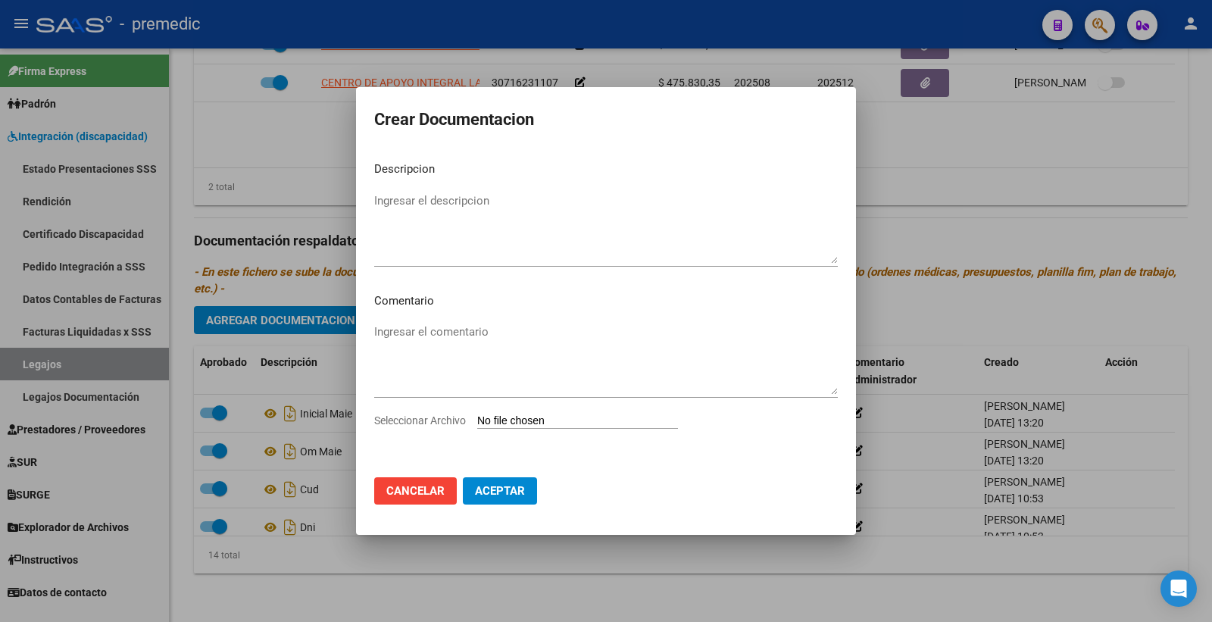
type input "C:\fakepath\PLAN DE ABORDAJE INDIVIDUAL.pdf"
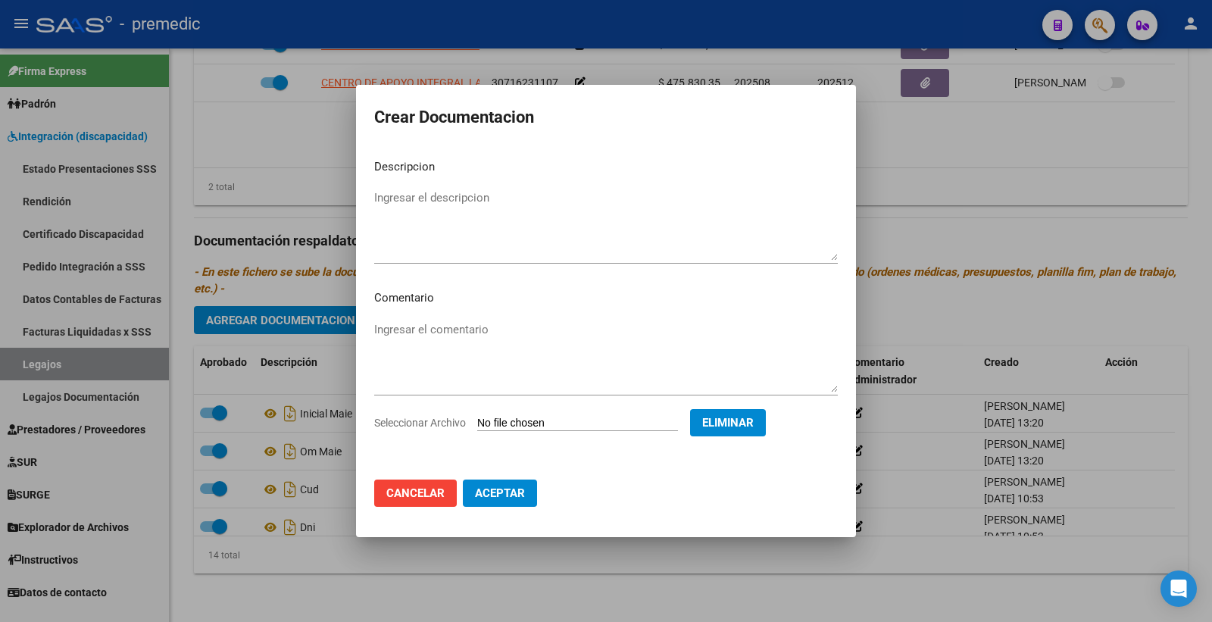
click at [462, 192] on textarea "Ingresar el descripcion" at bounding box center [606, 224] width 464 height 71
type textarea "PLAN MAIE"
click at [508, 504] on button "Aceptar" at bounding box center [500, 493] width 74 height 27
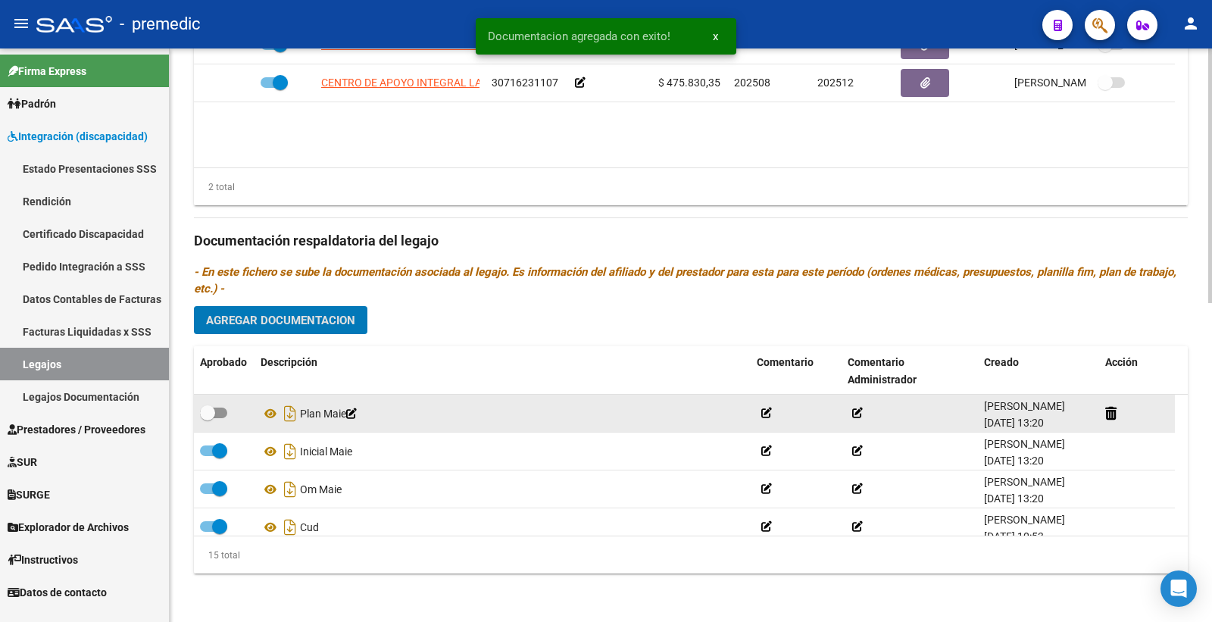
click at [216, 417] on span at bounding box center [213, 413] width 27 height 11
click at [208, 418] on input "checkbox" at bounding box center [207, 418] width 1 height 1
checkbox input "true"
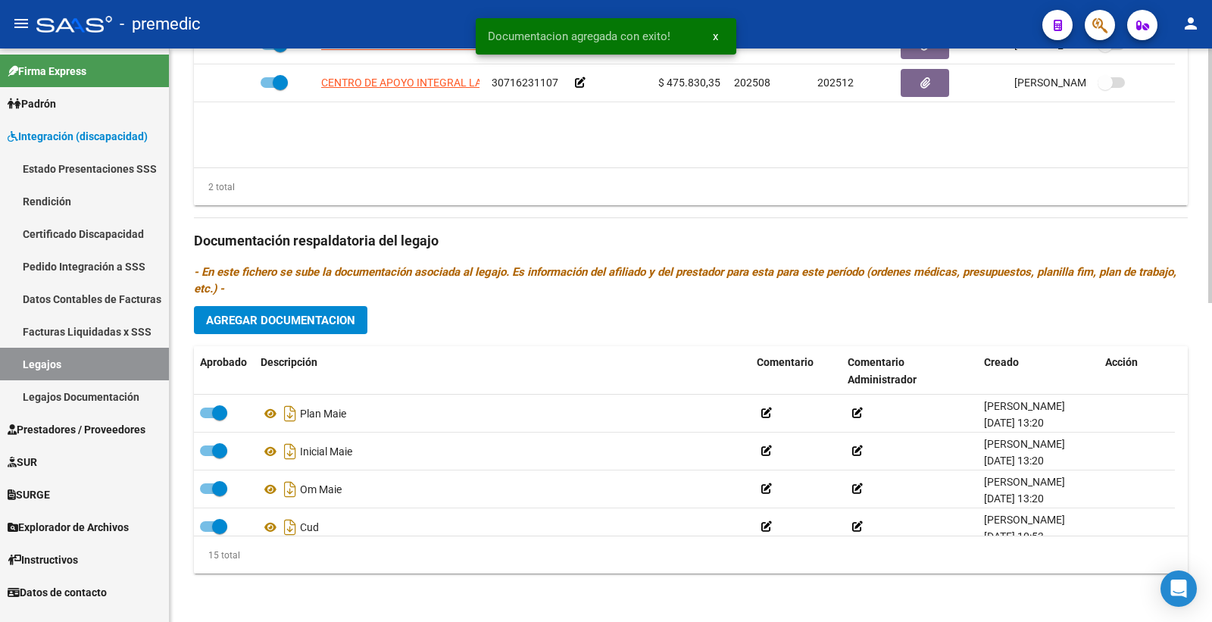
click at [317, 328] on button "Agregar Documentacion" at bounding box center [281, 320] width 174 height 28
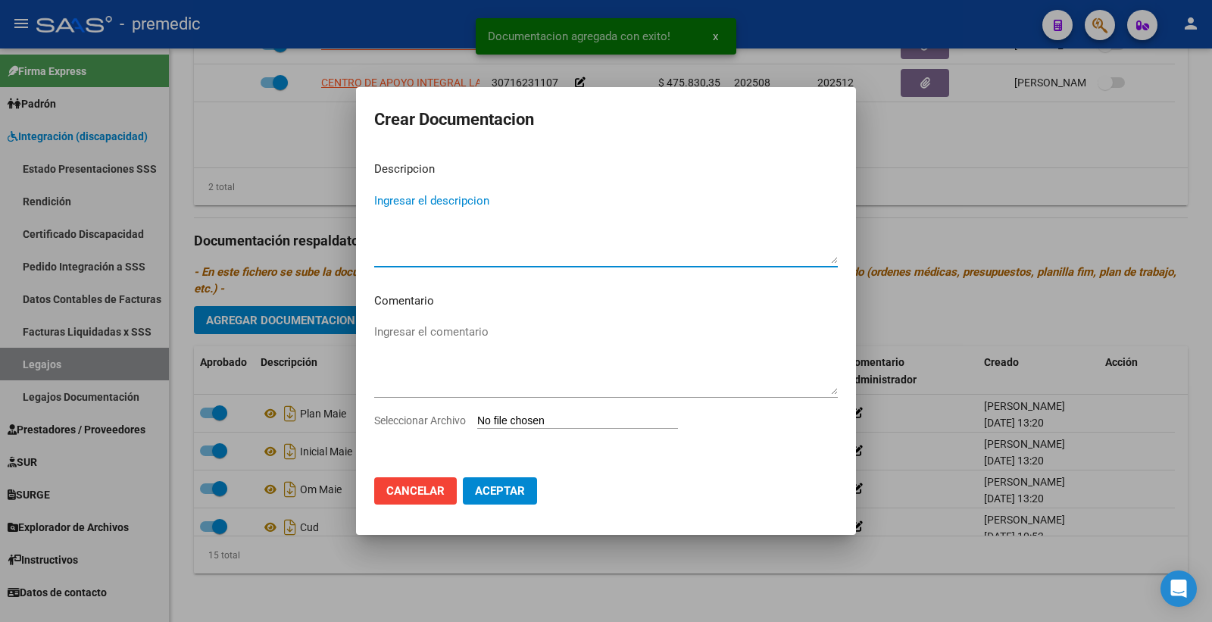
click at [565, 422] on input "Seleccionar Archivo" at bounding box center [577, 422] width 201 height 14
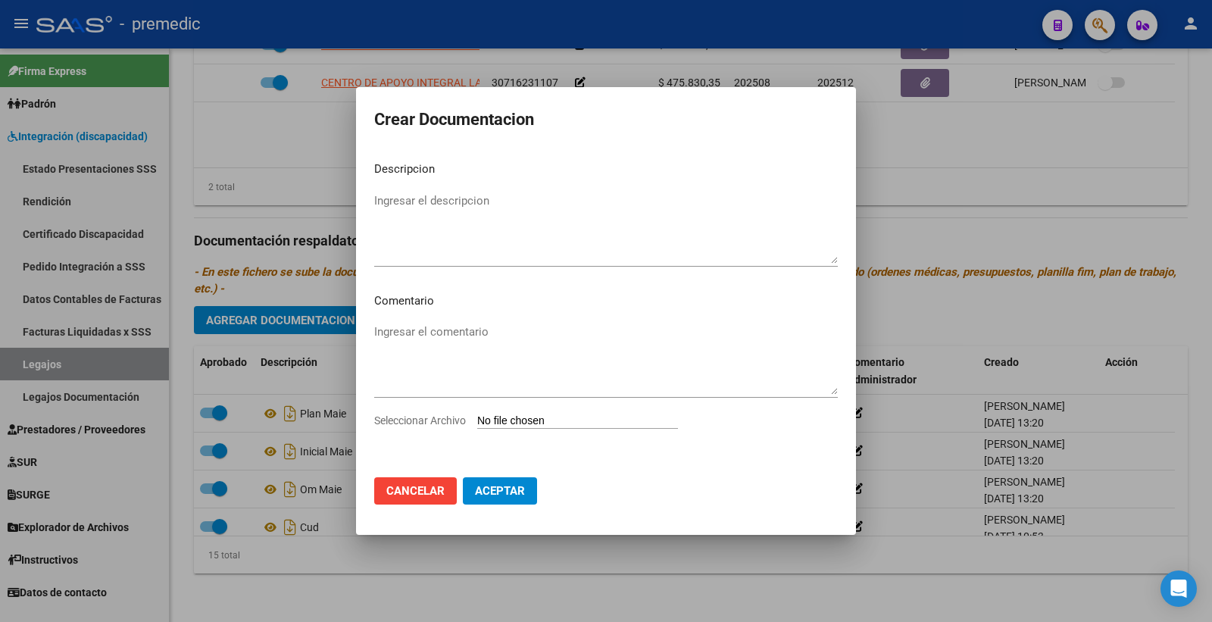
type input "C:\fakepath\ADECUACION.pdf"
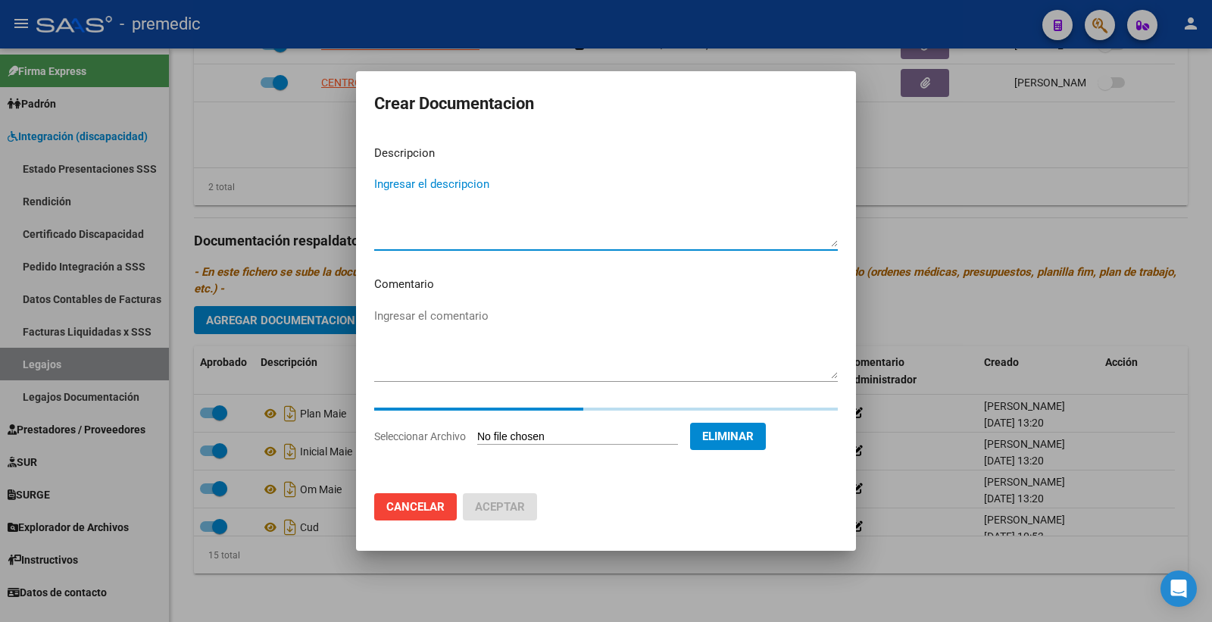
click at [452, 190] on textarea "Ingresar el descripcion" at bounding box center [606, 211] width 464 height 71
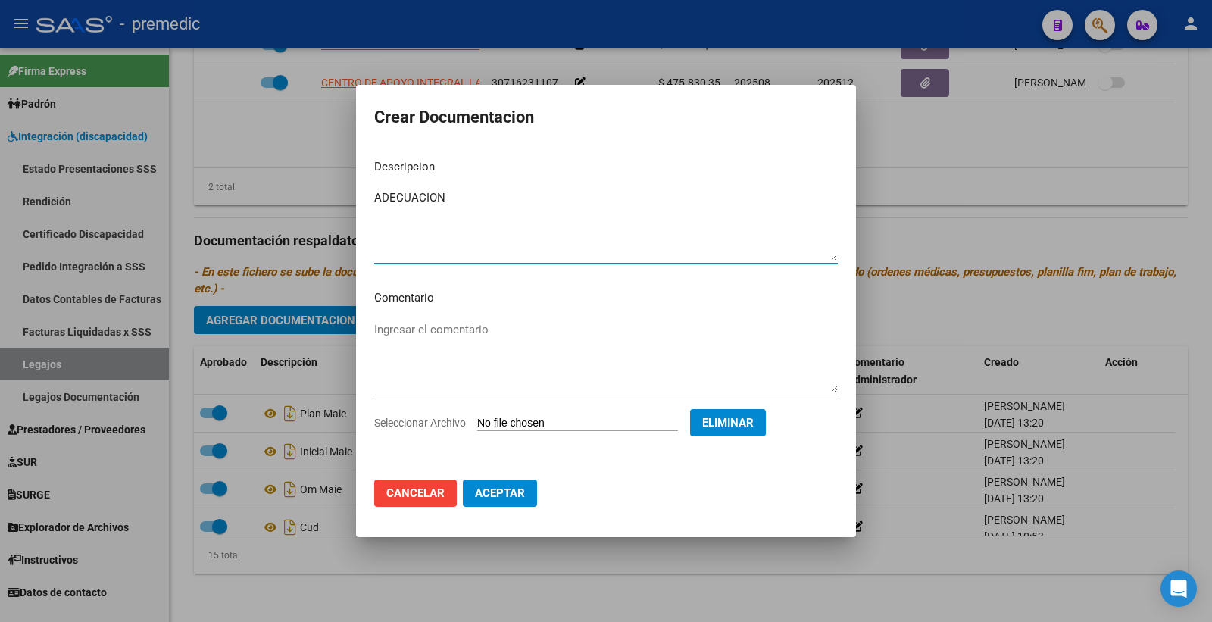
type textarea "ADECUACION"
click at [516, 493] on span "Aceptar" at bounding box center [500, 493] width 50 height 14
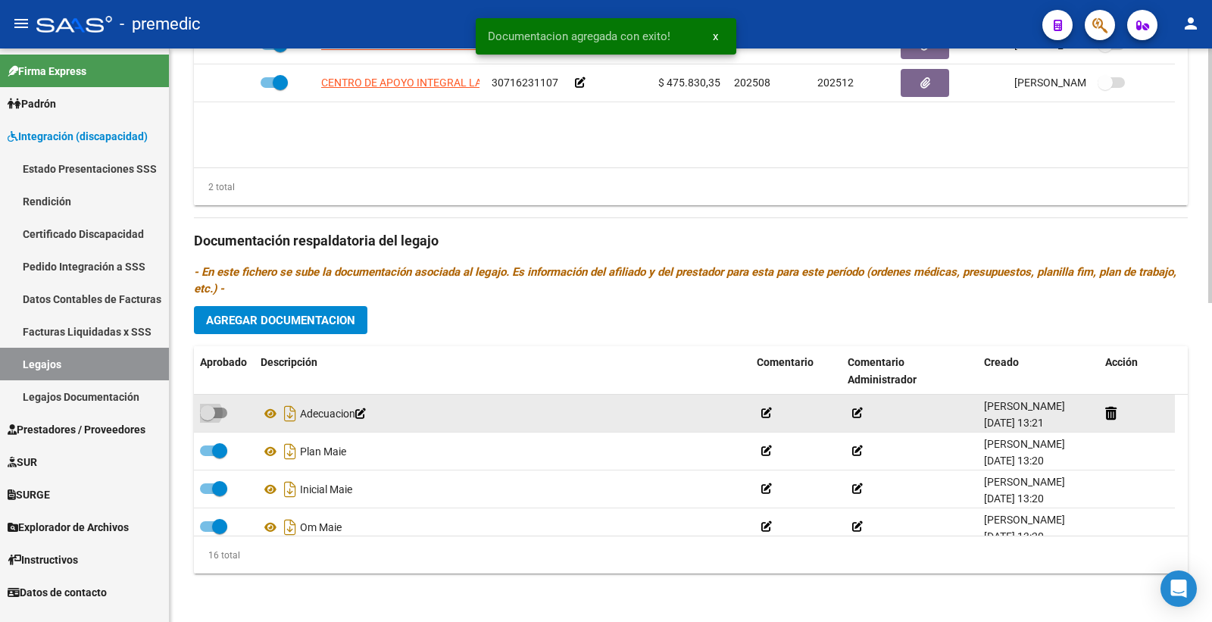
drag, startPoint x: 216, startPoint y: 415, endPoint x: 233, endPoint y: 396, distance: 26.3
click at [217, 415] on span at bounding box center [213, 413] width 27 height 11
click at [208, 418] on input "checkbox" at bounding box center [207, 418] width 1 height 1
checkbox input "true"
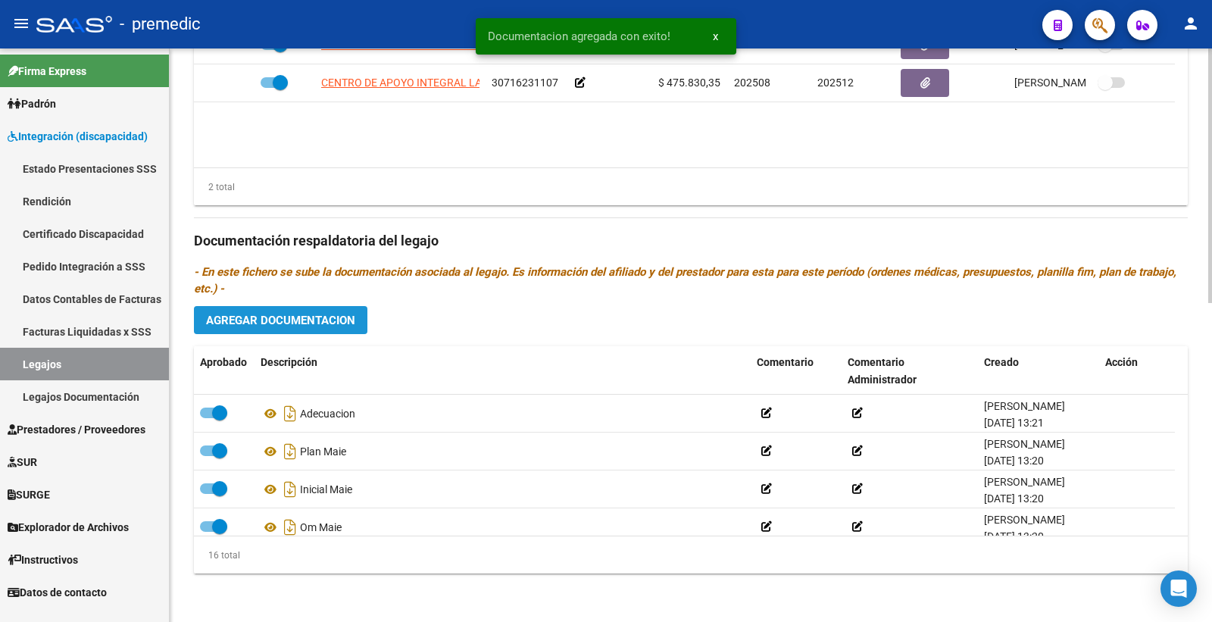
click at [324, 324] on span "Agregar Documentacion" at bounding box center [280, 321] width 149 height 14
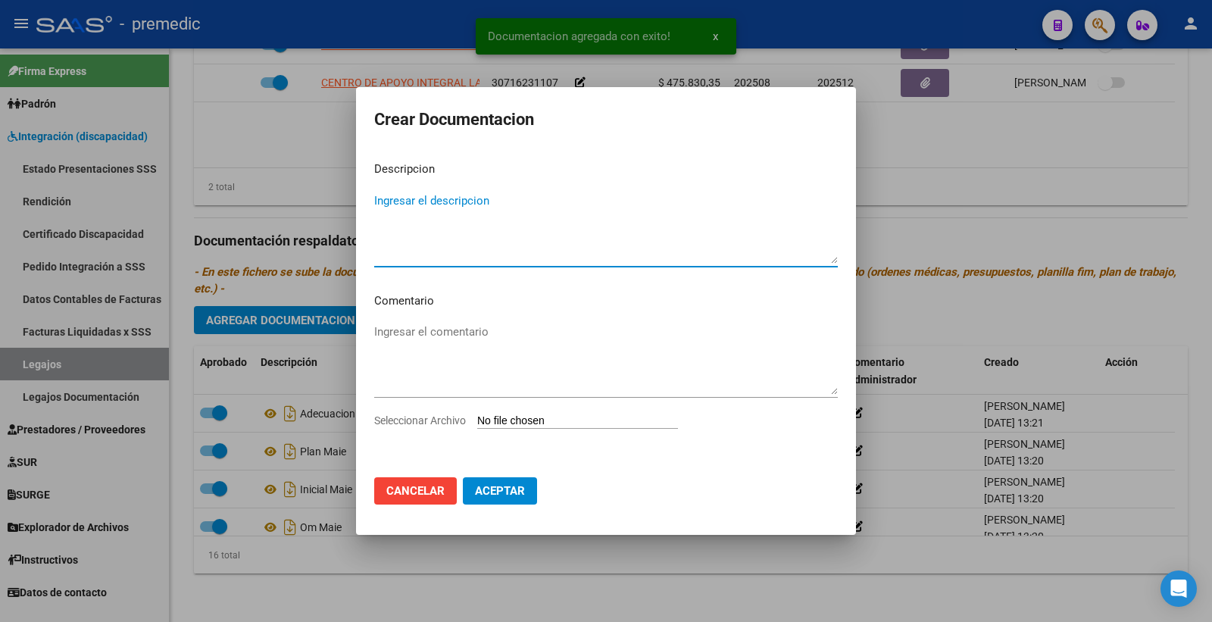
click at [497, 422] on input "Seleccionar Archivo" at bounding box center [577, 422] width 201 height 14
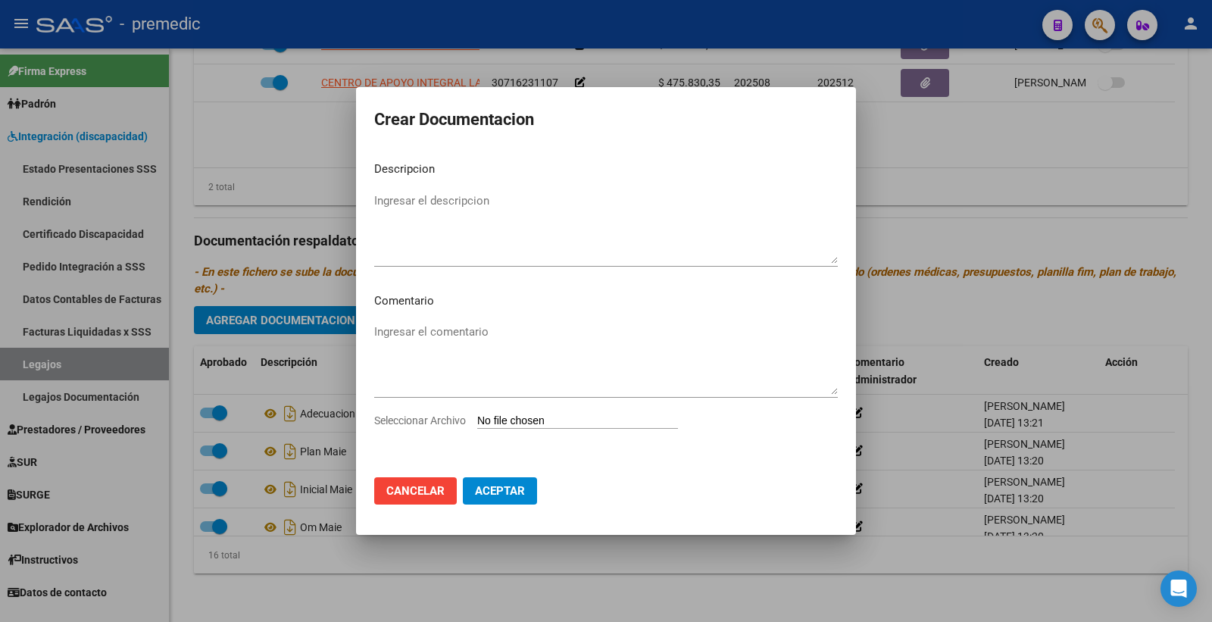
type input "C:\fakepath\PRESUPUESTO.pdf"
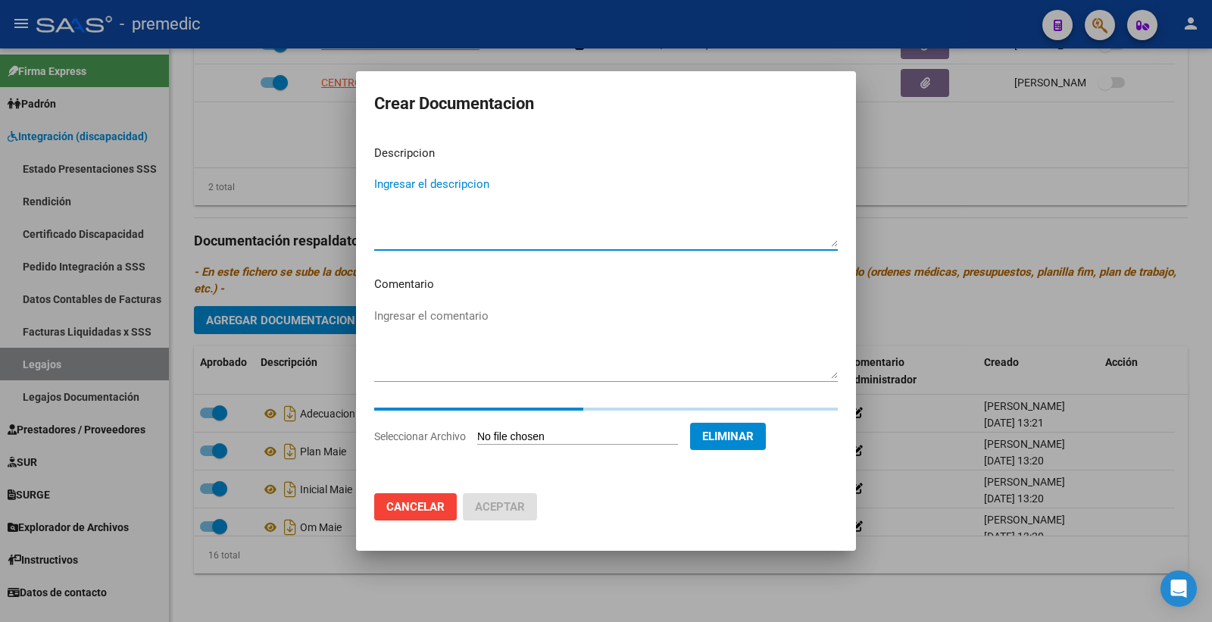
click at [494, 180] on textarea "Ingresar el descripcion" at bounding box center [606, 211] width 464 height 71
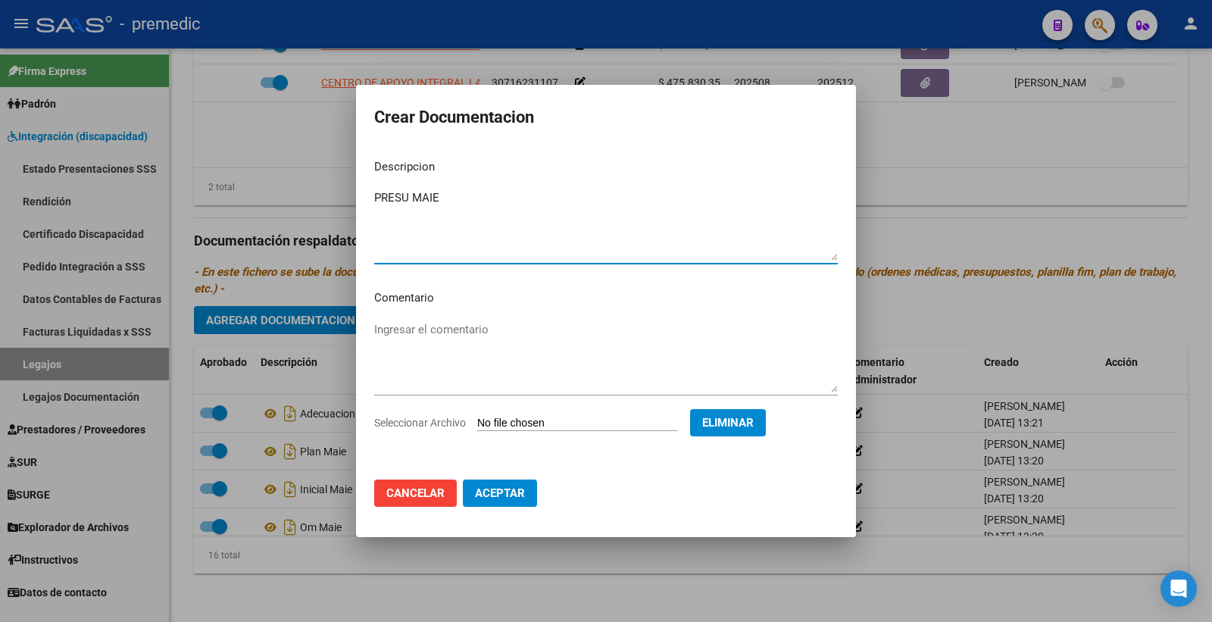
type textarea "PRESU MAIE"
click at [490, 497] on span "Aceptar" at bounding box center [500, 493] width 50 height 14
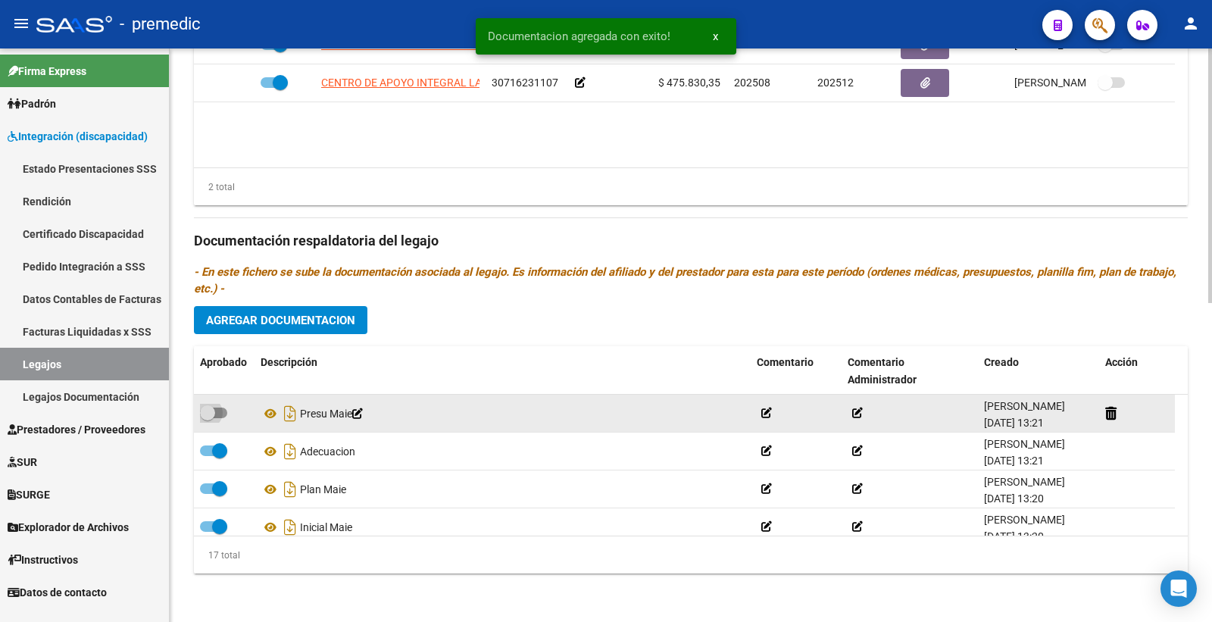
click at [226, 410] on span at bounding box center [213, 413] width 27 height 11
click at [208, 418] on input "checkbox" at bounding box center [207, 418] width 1 height 1
checkbox input "true"
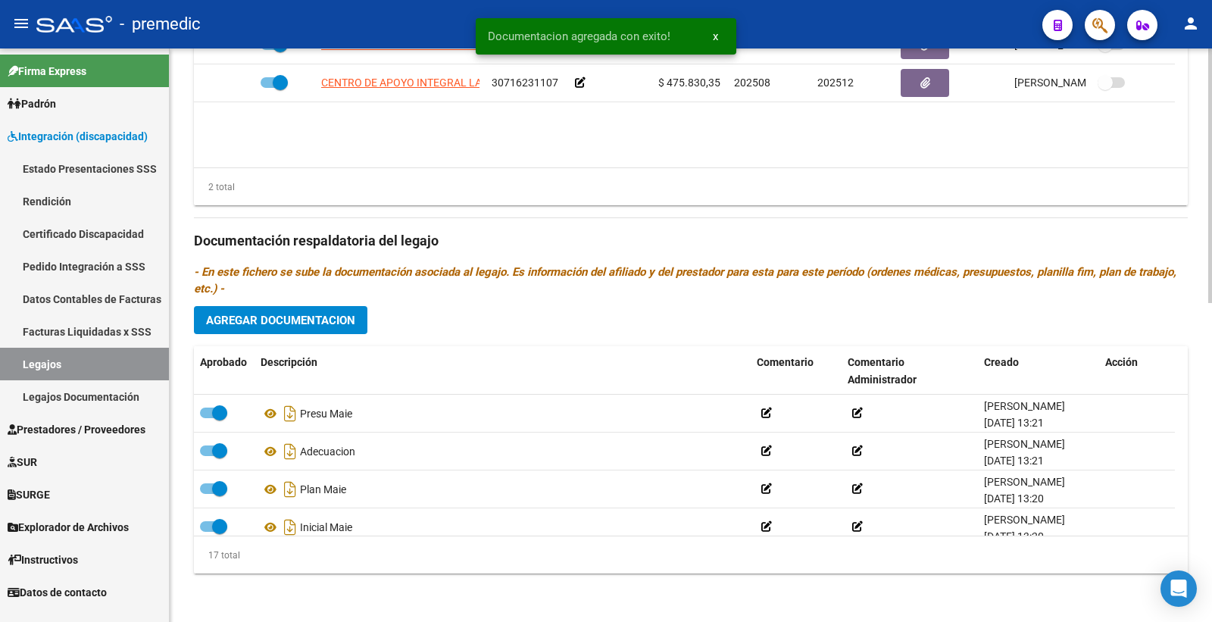
click at [358, 319] on button "Agregar Documentacion" at bounding box center [281, 320] width 174 height 28
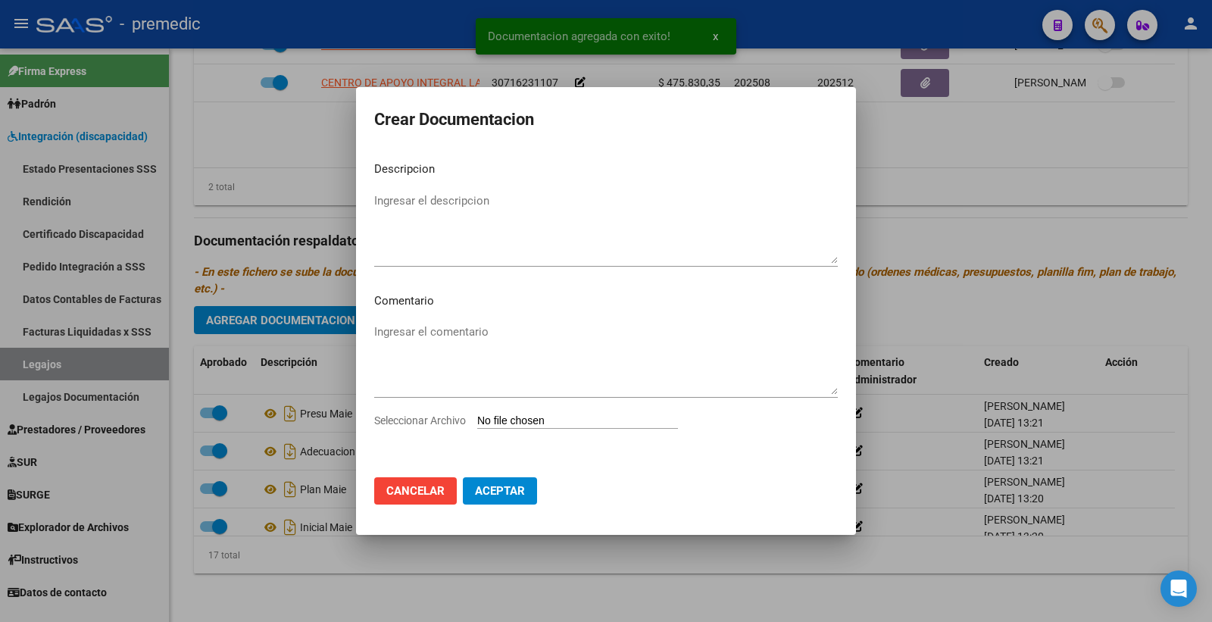
click at [533, 415] on input "Seleccionar Archivo" at bounding box center [577, 422] width 201 height 14
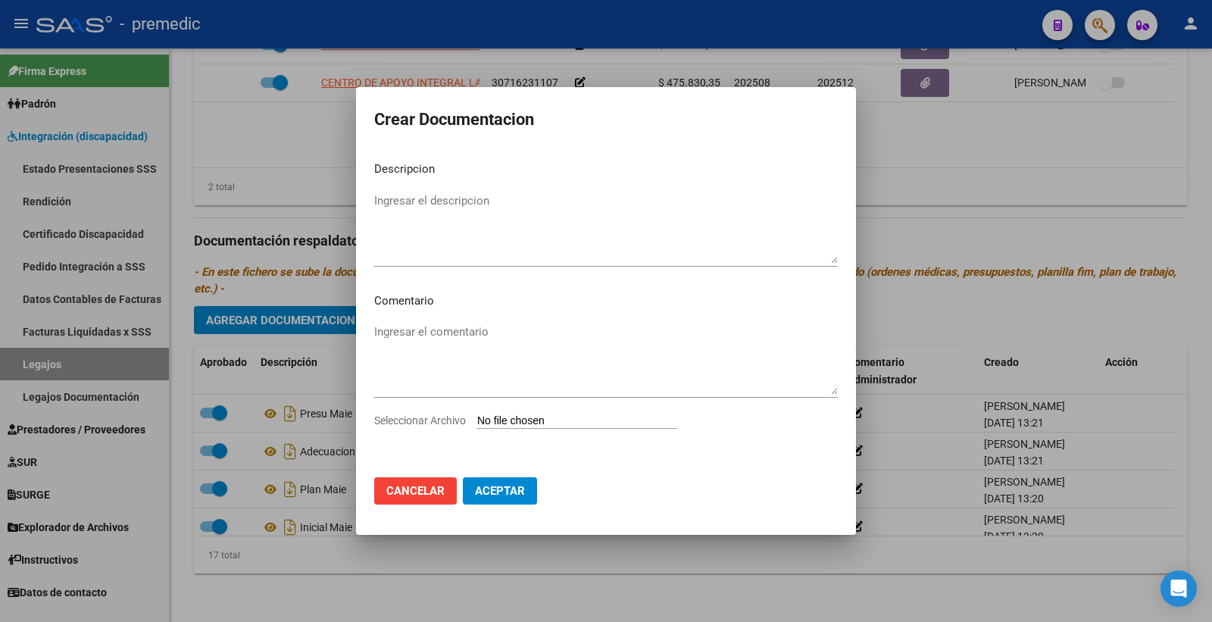
type input "C:\fakepath\ACTA ACUERDO.pdf"
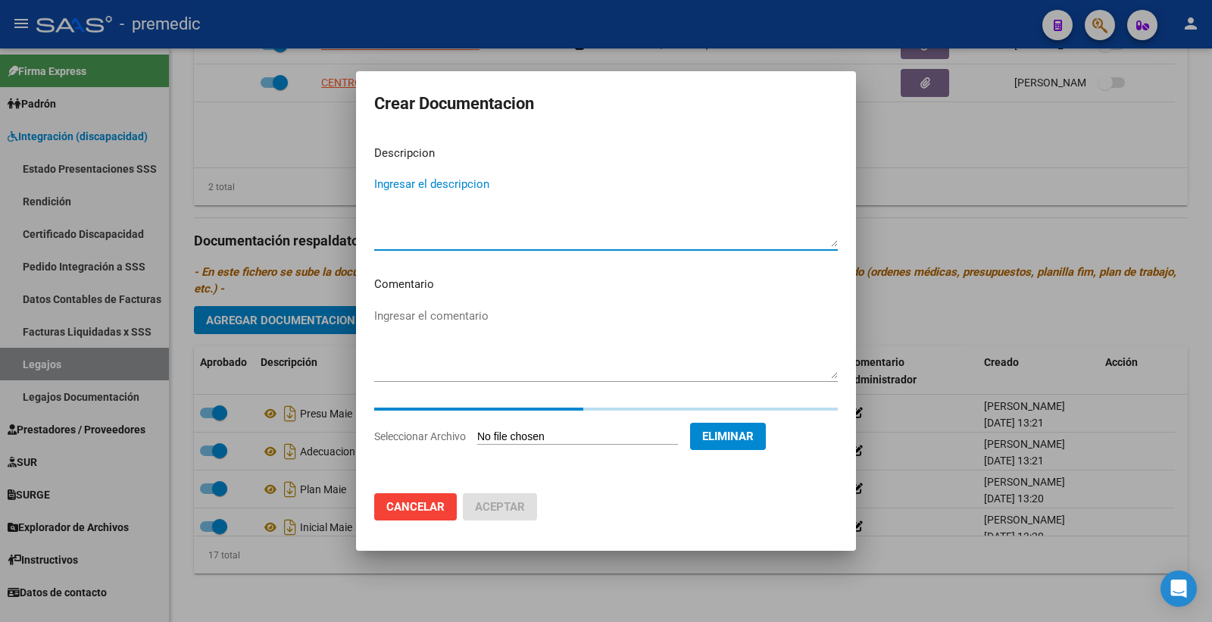
click at [420, 205] on textarea "Ingresar el descripcion" at bounding box center [606, 211] width 464 height 71
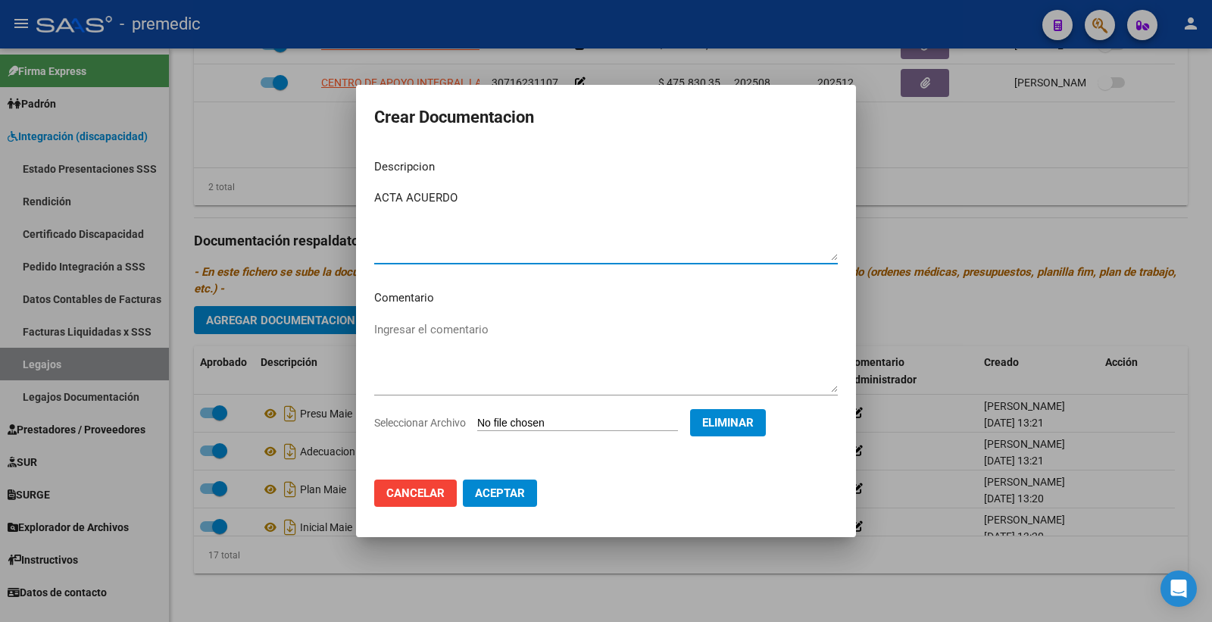
type textarea "ACTA ACUERDO"
click at [504, 490] on span "Aceptar" at bounding box center [500, 493] width 50 height 14
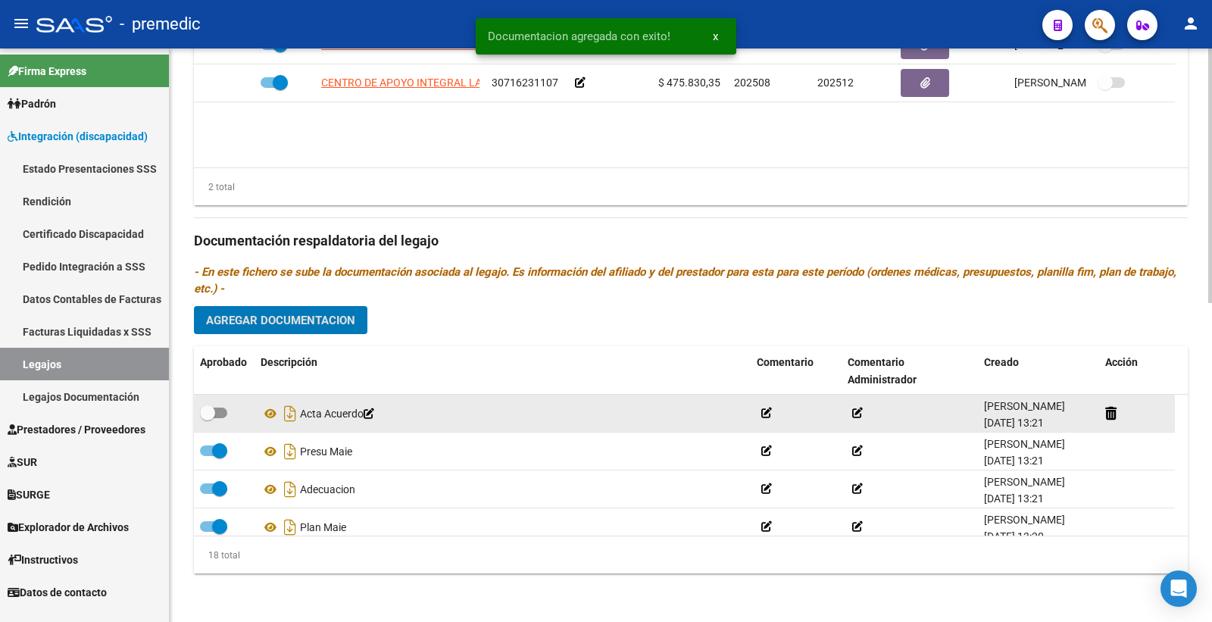
click at [222, 418] on label at bounding box center [213, 413] width 27 height 18
click at [208, 418] on input "checkbox" at bounding box center [207, 418] width 1 height 1
checkbox input "true"
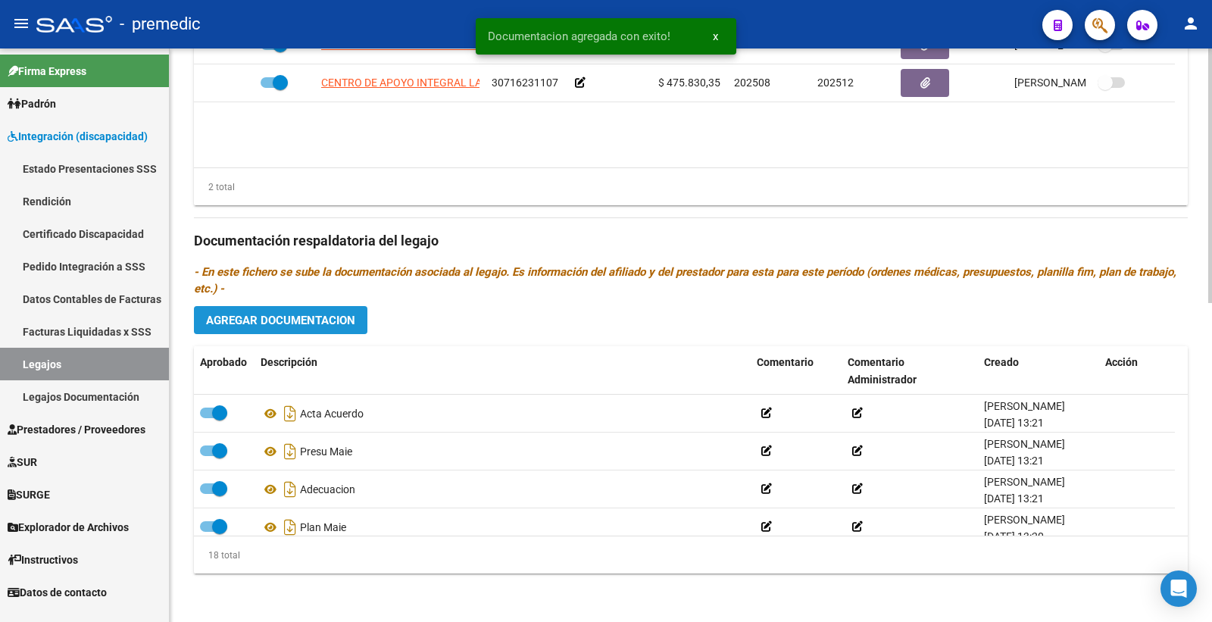
click at [319, 324] on span "Agregar Documentacion" at bounding box center [280, 321] width 149 height 14
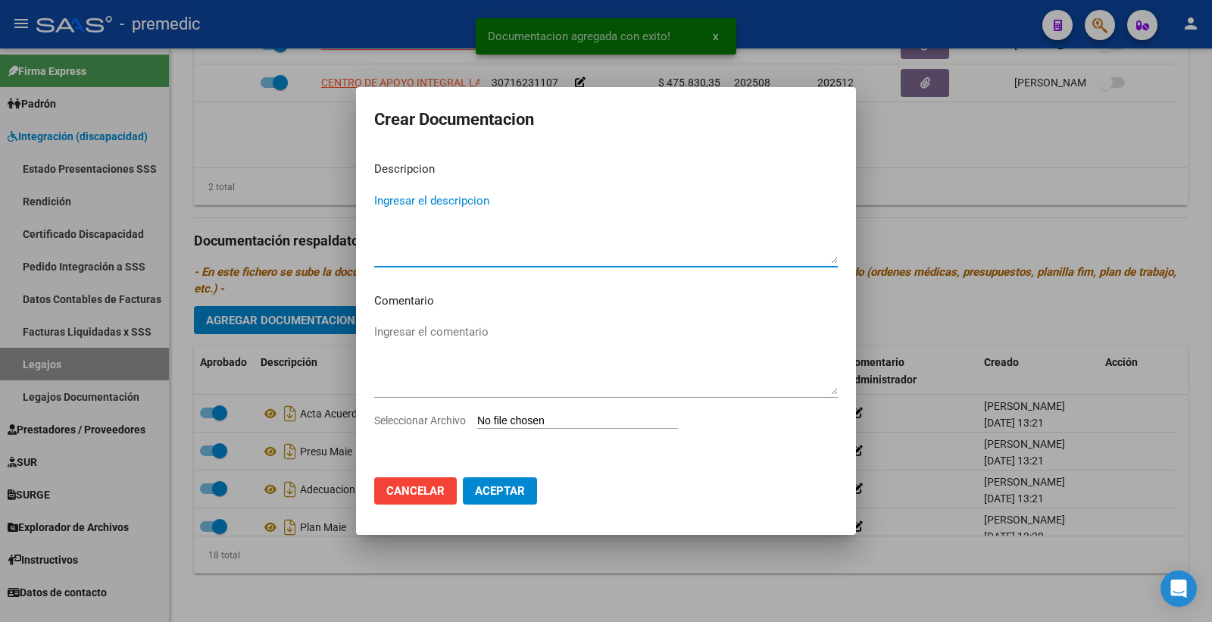
click at [549, 421] on input "Seleccionar Archivo" at bounding box center [577, 422] width 201 height 14
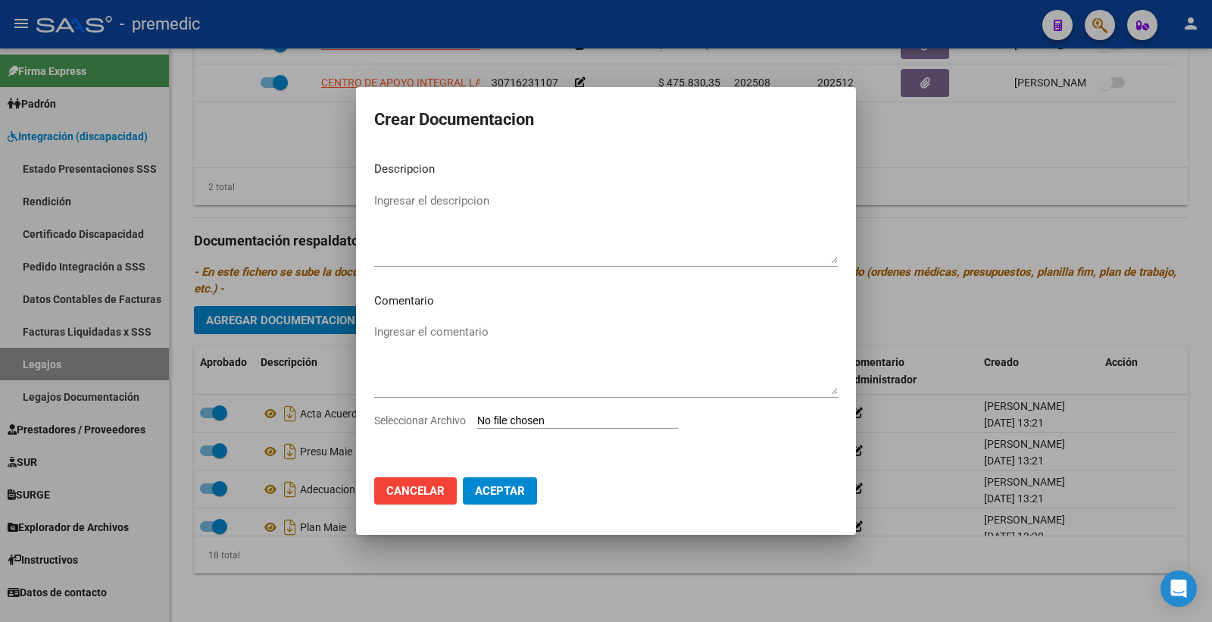
type input "C:\fakepath\DATOS DEL PRESTADOR.pdf"
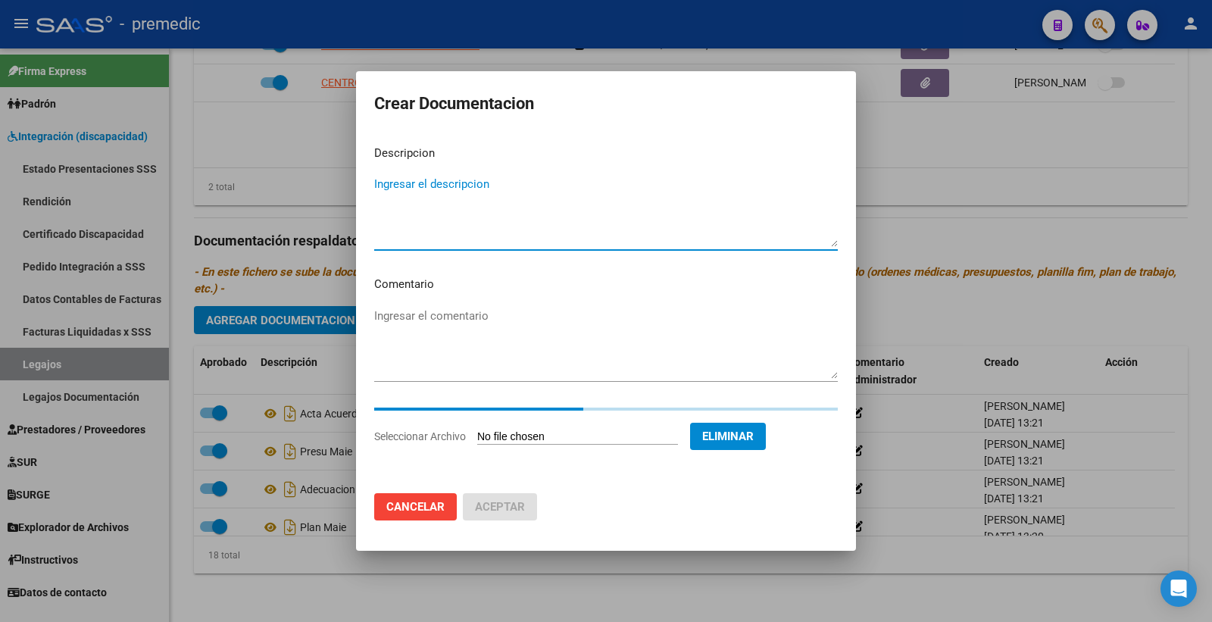
click at [460, 192] on textarea "Ingresar el descripcion" at bounding box center [606, 211] width 464 height 71
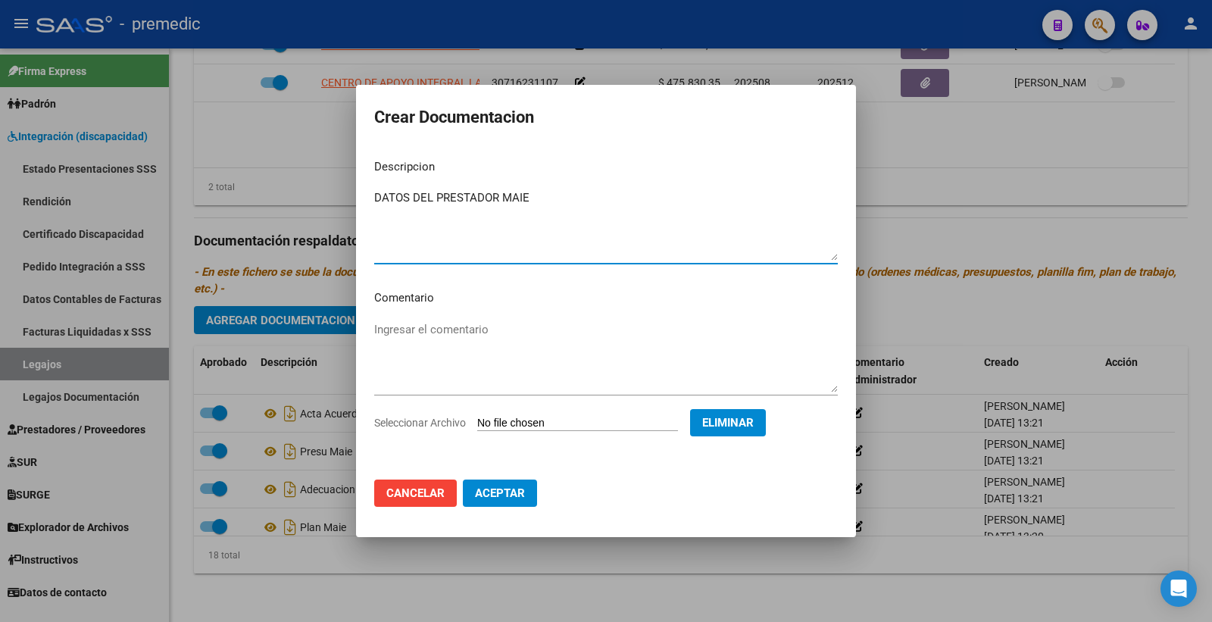
type textarea "DATOS DEL PRESTADOR MAIE"
click at [526, 487] on button "Aceptar" at bounding box center [500, 493] width 74 height 27
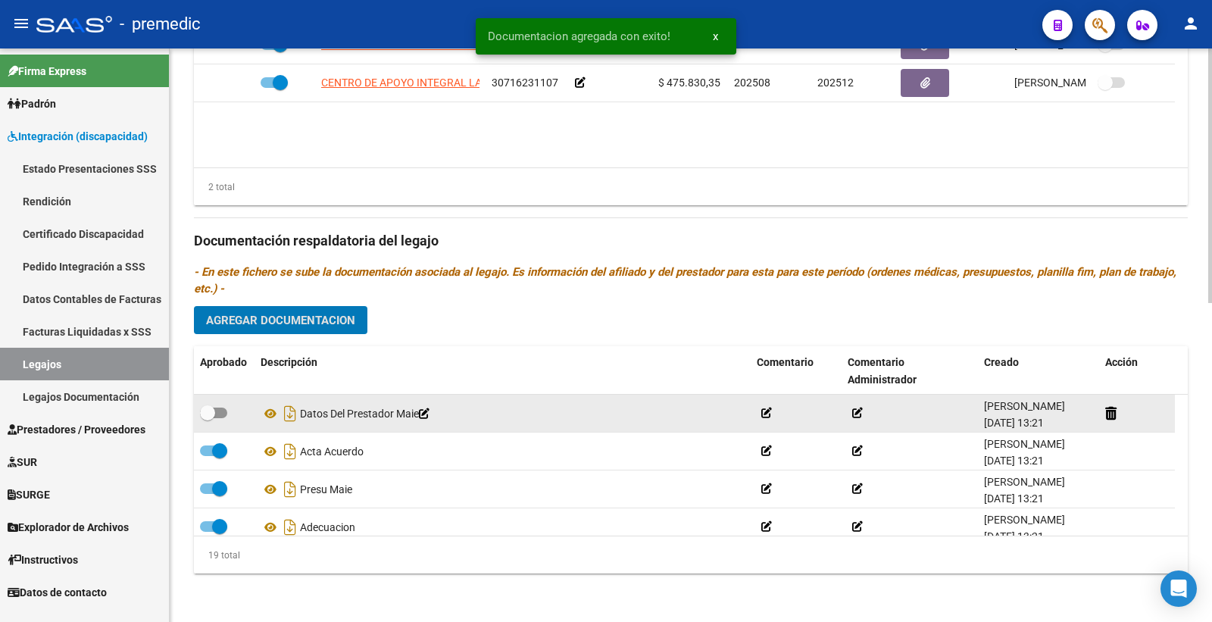
click at [216, 413] on span at bounding box center [213, 413] width 27 height 11
click at [208, 418] on input "checkbox" at bounding box center [207, 418] width 1 height 1
checkbox input "true"
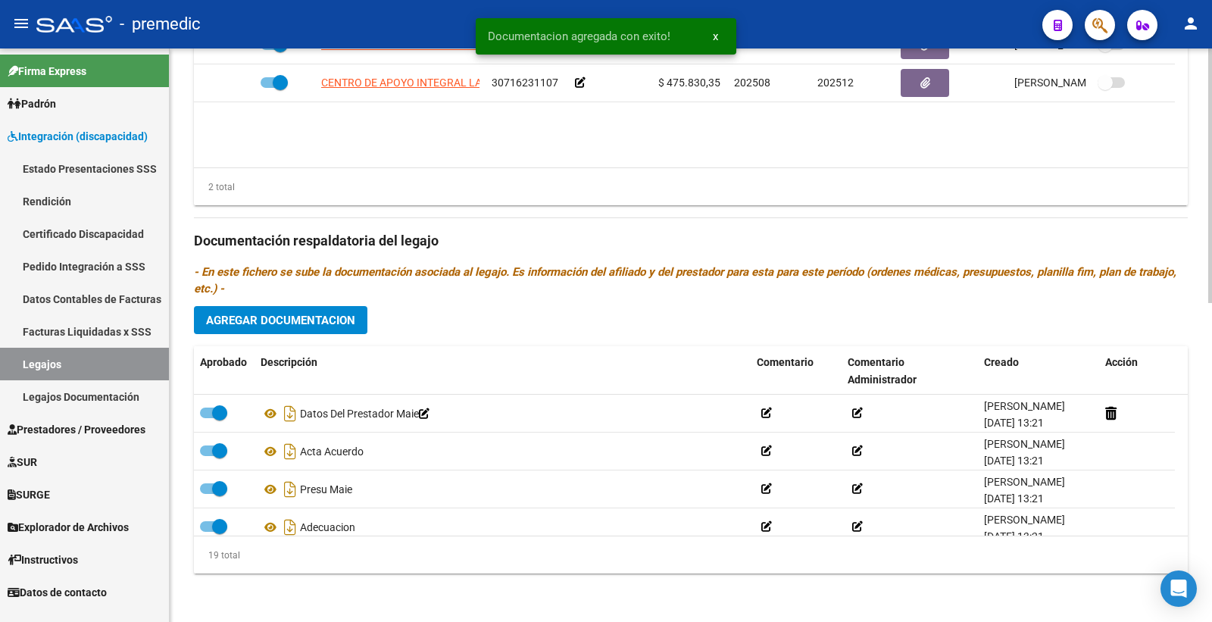
click at [368, 293] on p "- En este fichero se sube la documentación asociada al legajo. Es información d…" at bounding box center [691, 280] width 994 height 33
click at [349, 316] on span "Agregar Documentacion" at bounding box center [280, 321] width 149 height 14
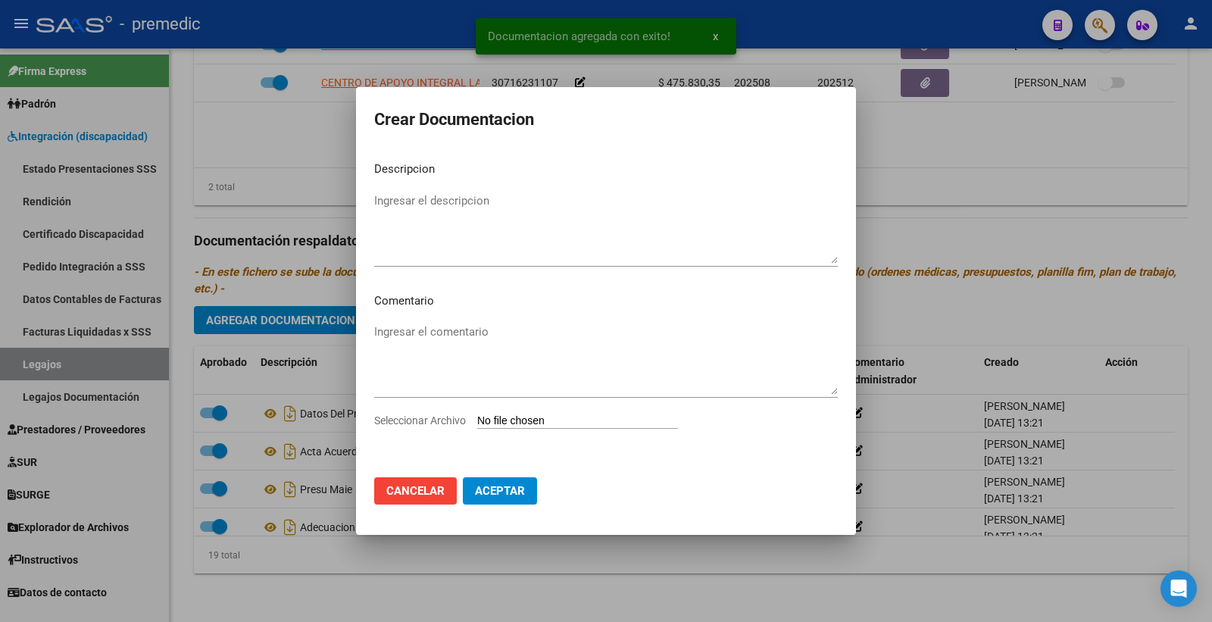
click at [499, 415] on input "Seleccionar Archivo" at bounding box center [577, 422] width 201 height 14
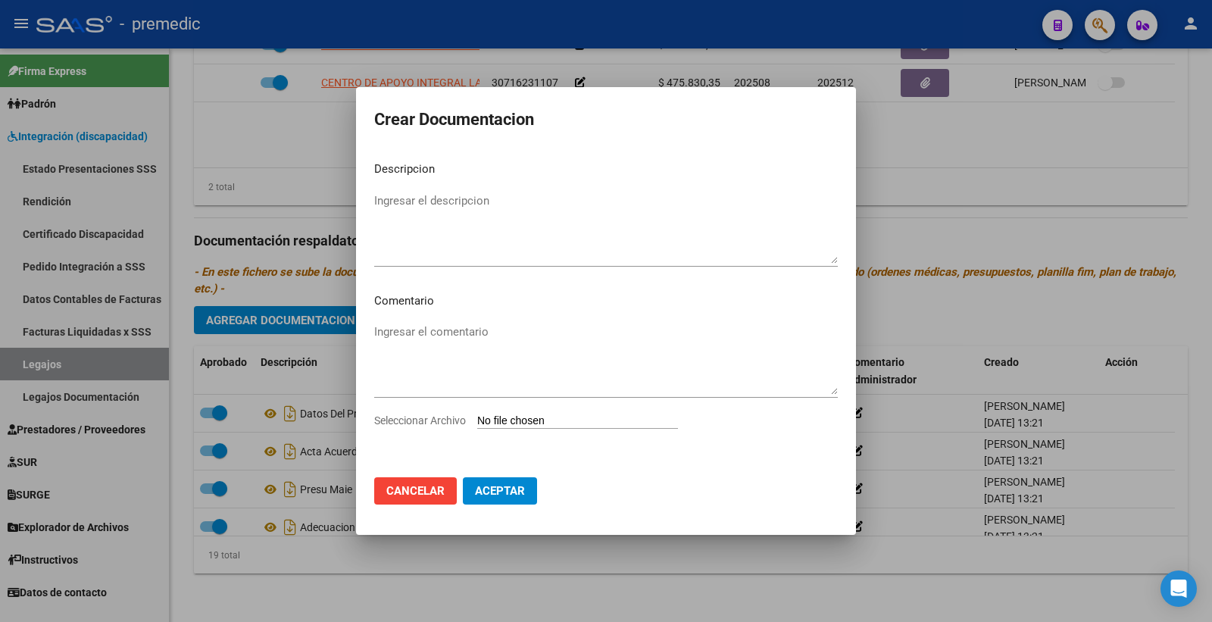
type input "C:\fakepath\CBU.pdf"
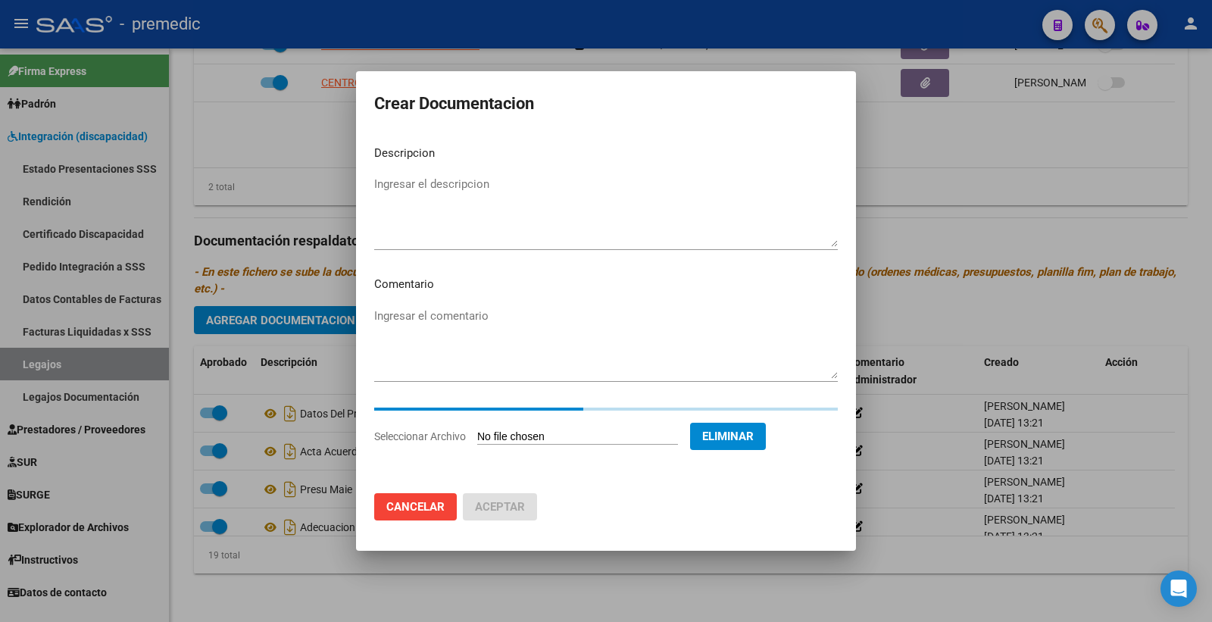
click at [444, 196] on textarea "Ingresar el descripcion" at bounding box center [606, 211] width 464 height 71
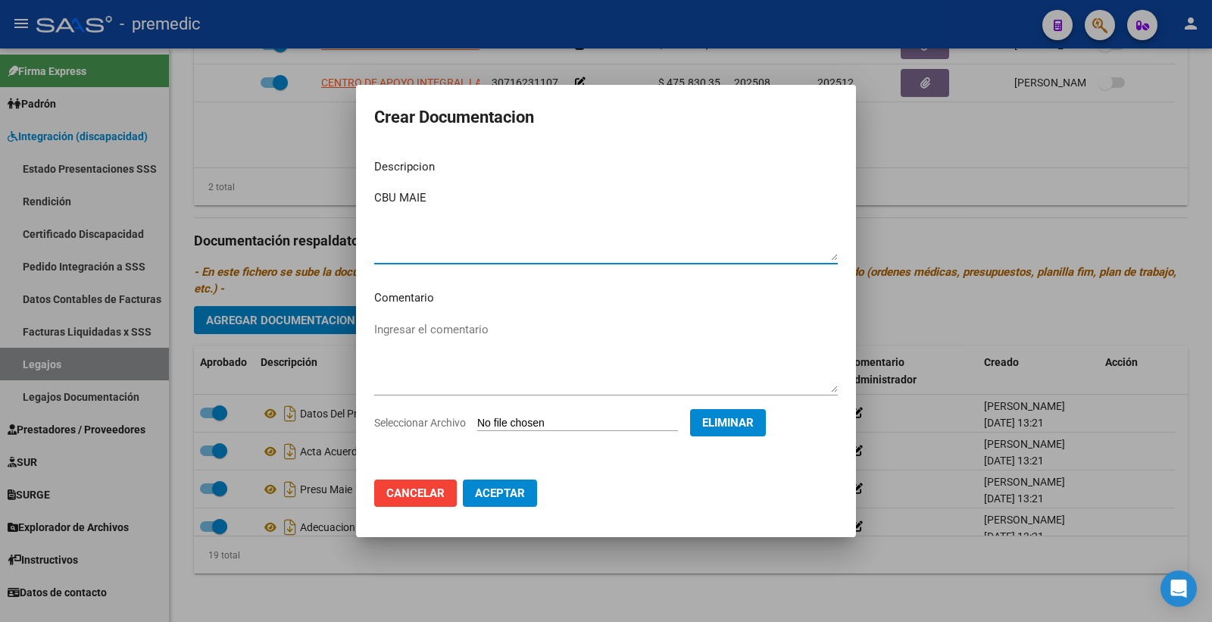
type textarea "CBU MAIE"
click at [508, 489] on span "Aceptar" at bounding box center [500, 493] width 50 height 14
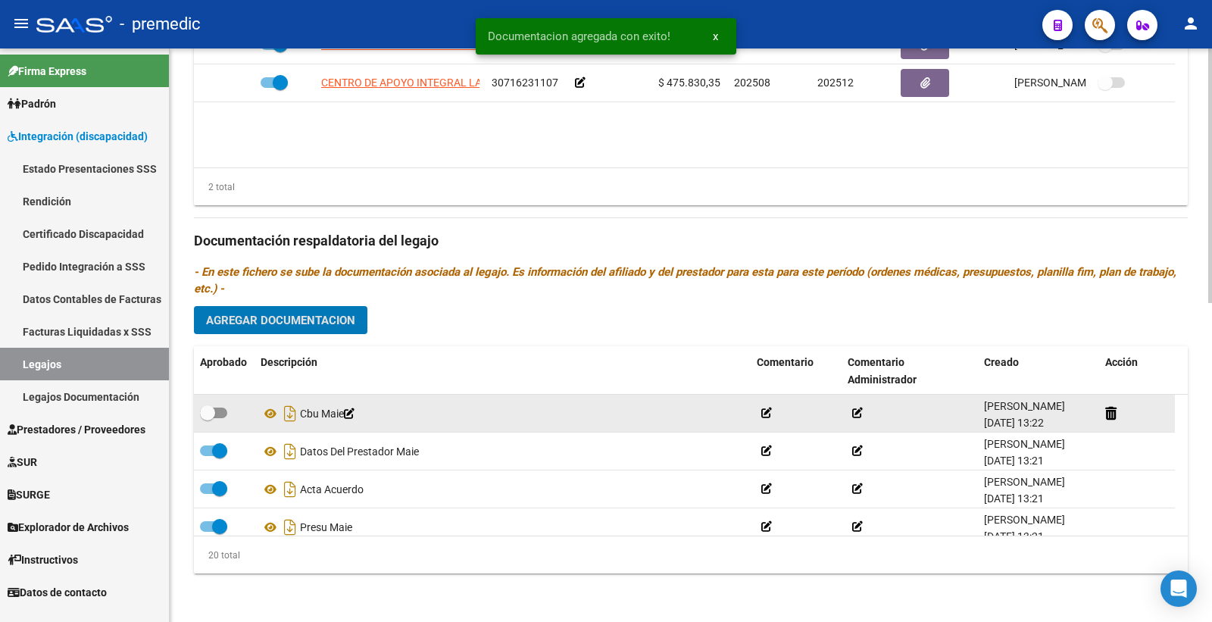
click at [221, 413] on span at bounding box center [213, 413] width 27 height 11
click at [208, 418] on input "checkbox" at bounding box center [207, 418] width 1 height 1
checkbox input "true"
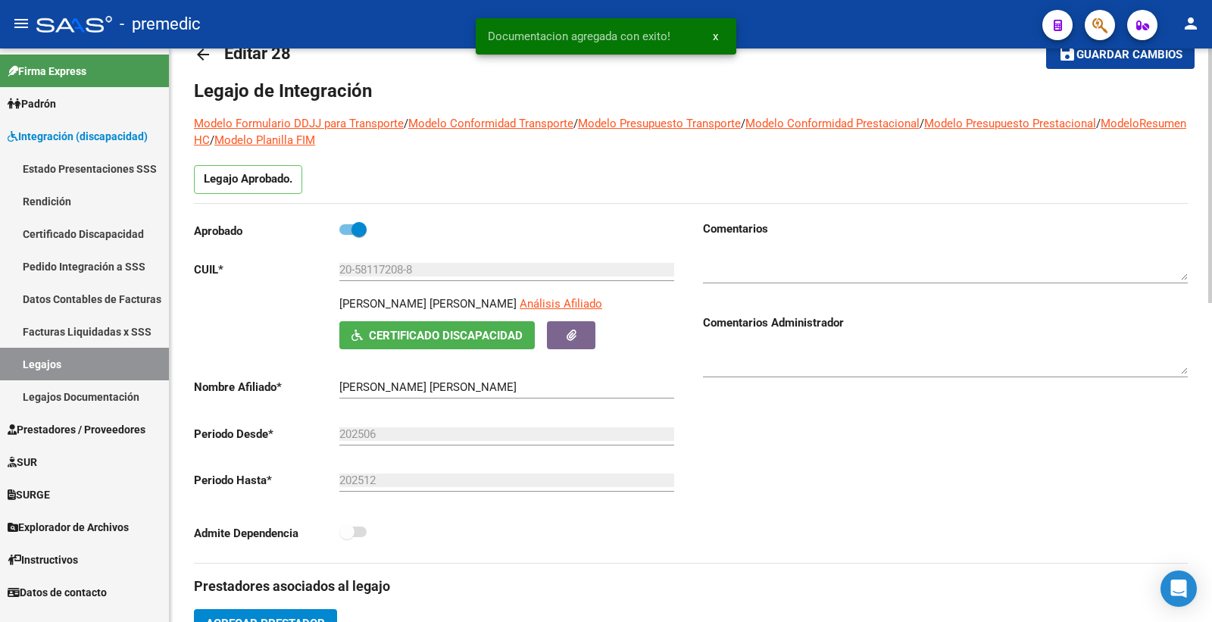
scroll to position [0, 0]
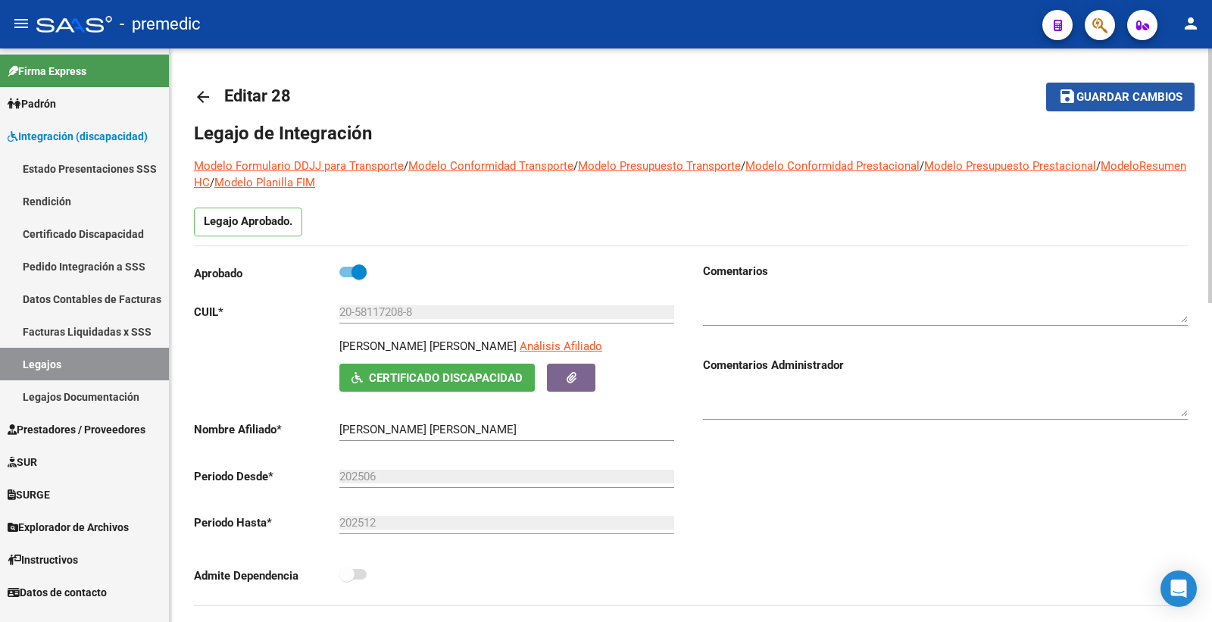
click at [1134, 92] on span "Guardar cambios" at bounding box center [1130, 98] width 106 height 14
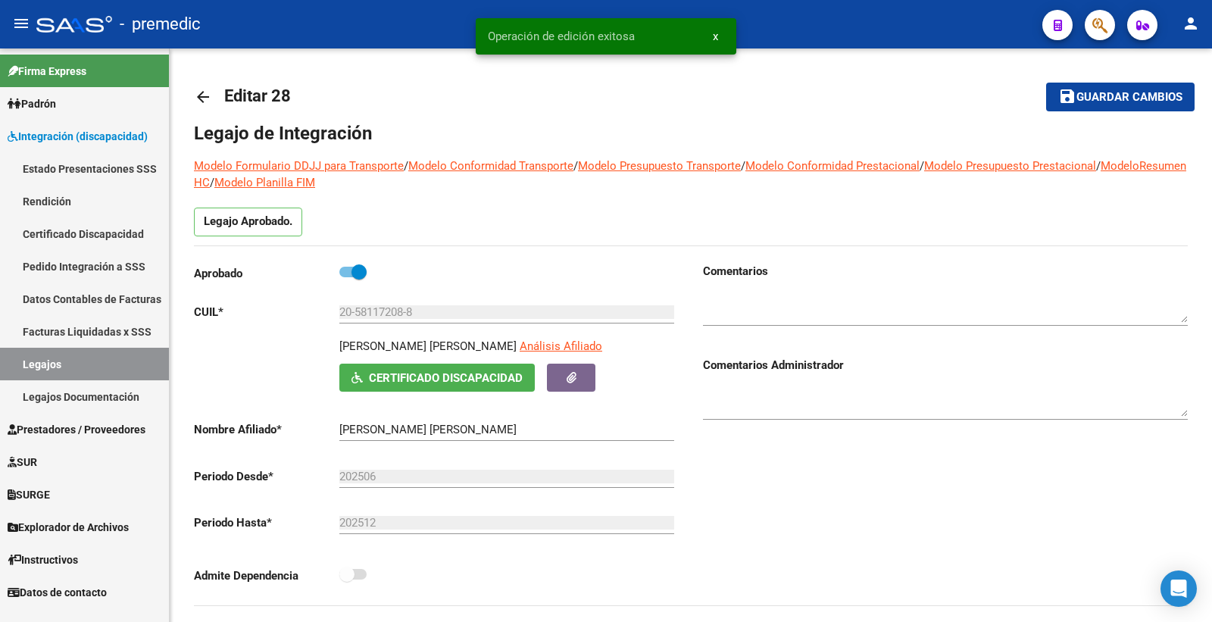
click at [78, 354] on link "Legajos" at bounding box center [84, 364] width 169 height 33
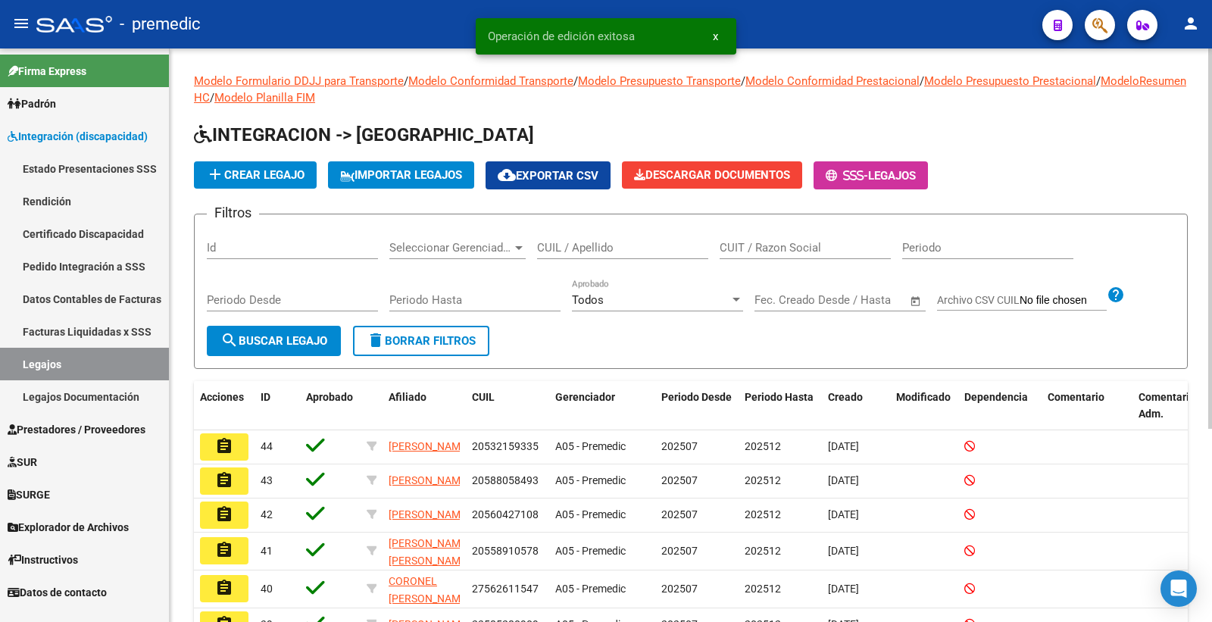
drag, startPoint x: 1147, startPoint y: 105, endPoint x: 1124, endPoint y: 140, distance: 42.7
click at [1147, 105] on div "Modelo Formulario DDJJ para Transporte / Modelo Conformidad Transporte / Modelo…" at bounding box center [691, 451] width 994 height 757
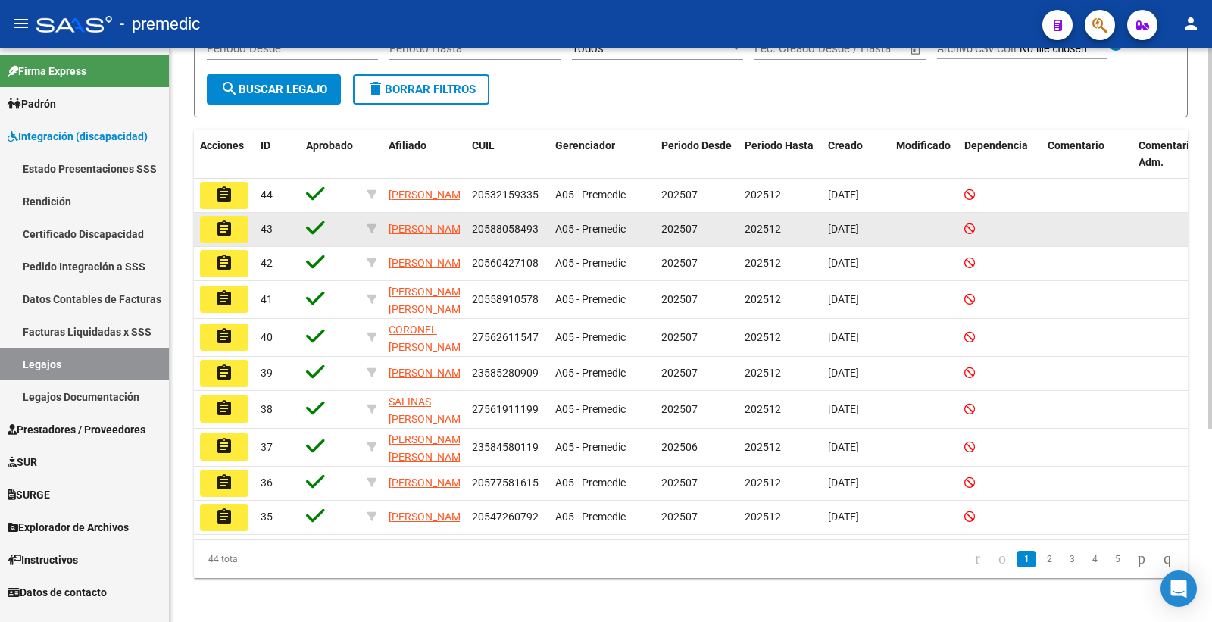
scroll to position [252, 0]
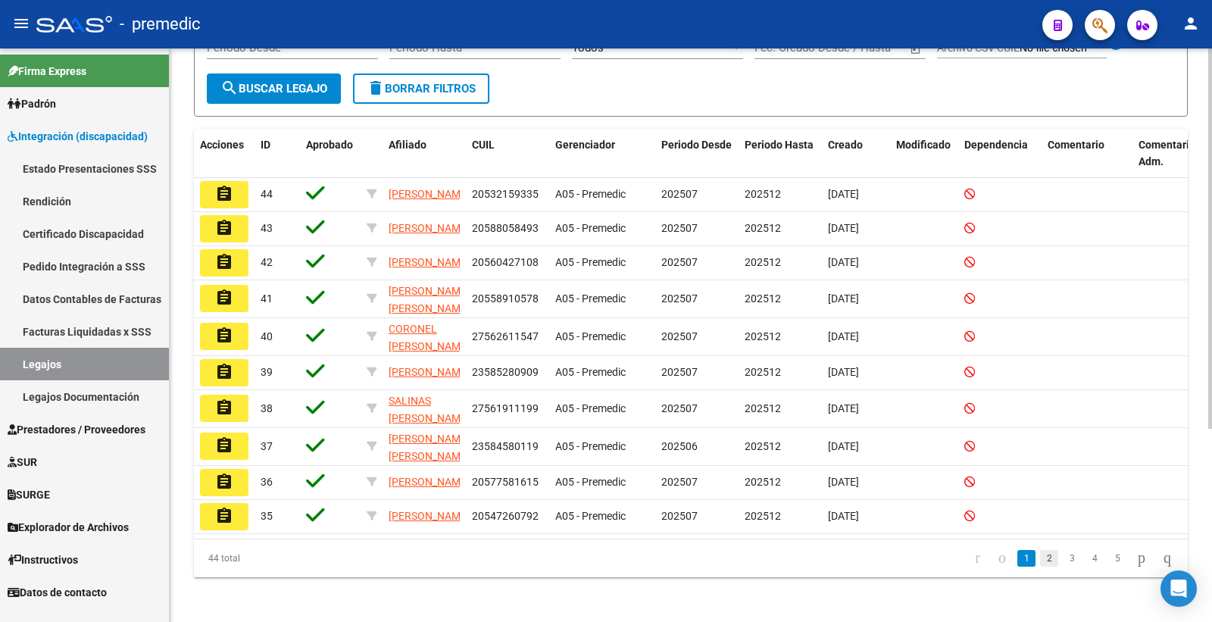
click at [1040, 567] on link "2" at bounding box center [1049, 558] width 18 height 17
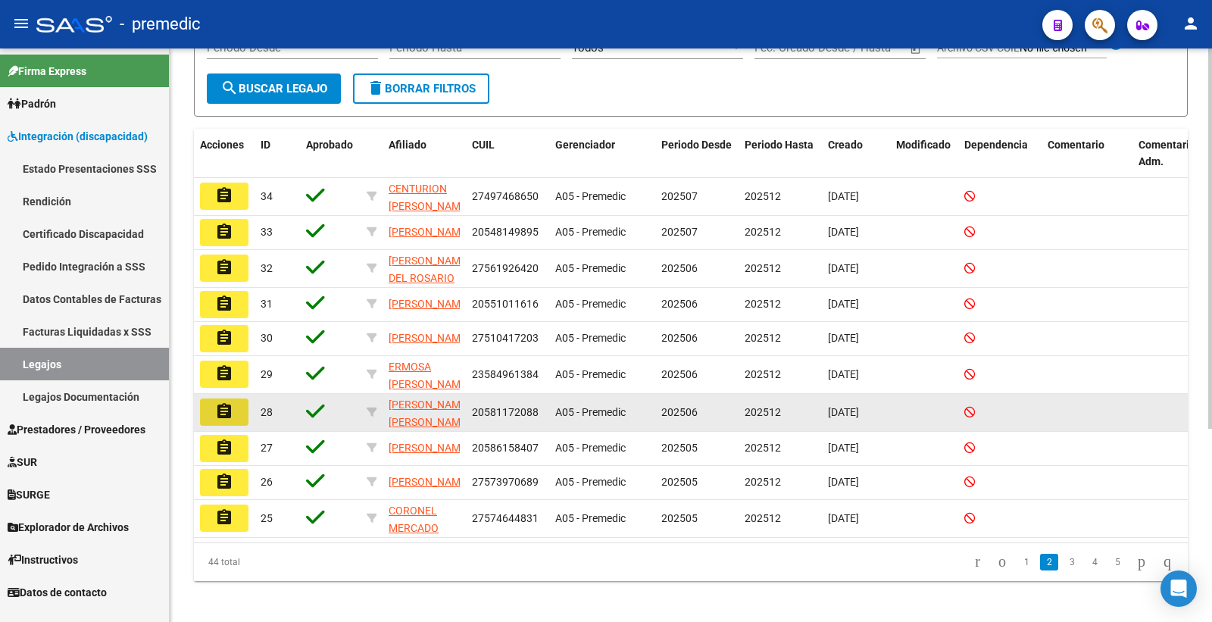
click at [230, 421] on mat-icon "assignment" at bounding box center [224, 411] width 18 height 18
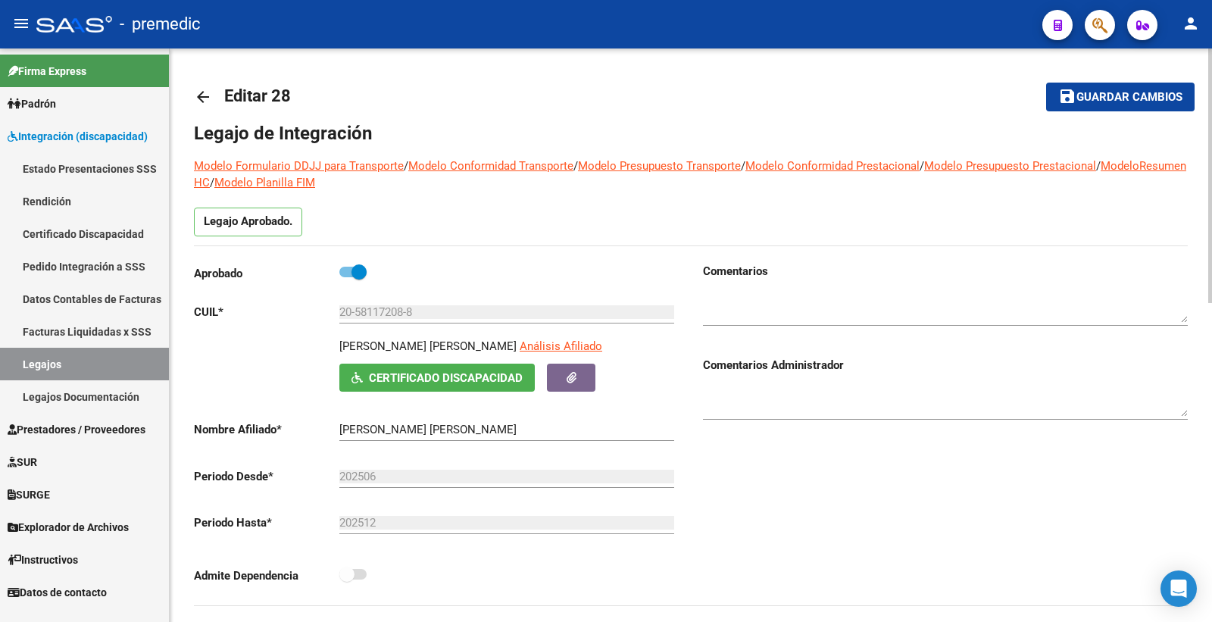
click at [1153, 103] on span "Guardar cambios" at bounding box center [1130, 98] width 106 height 14
click at [87, 355] on link "Legajos" at bounding box center [84, 364] width 169 height 33
